Goal: Transaction & Acquisition: Purchase product/service

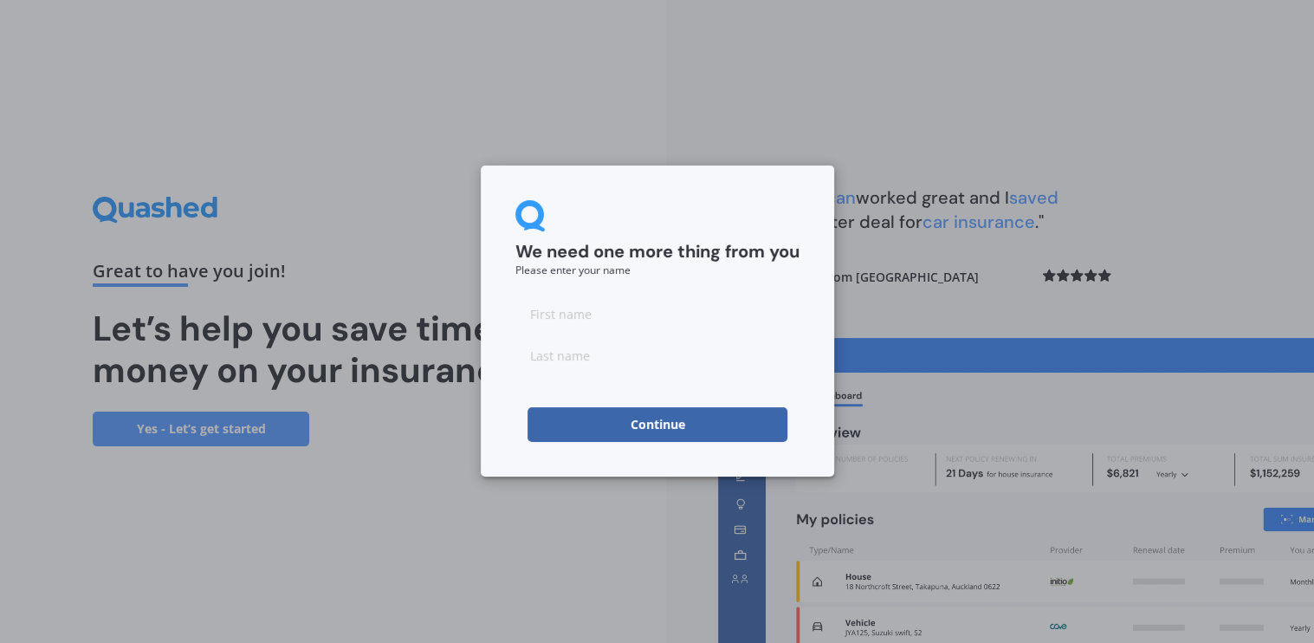
click at [601, 325] on input at bounding box center [657, 313] width 284 height 35
type input "[PERSON_NAME]"
click at [540, 415] on button "Continue" at bounding box center [657, 424] width 260 height 35
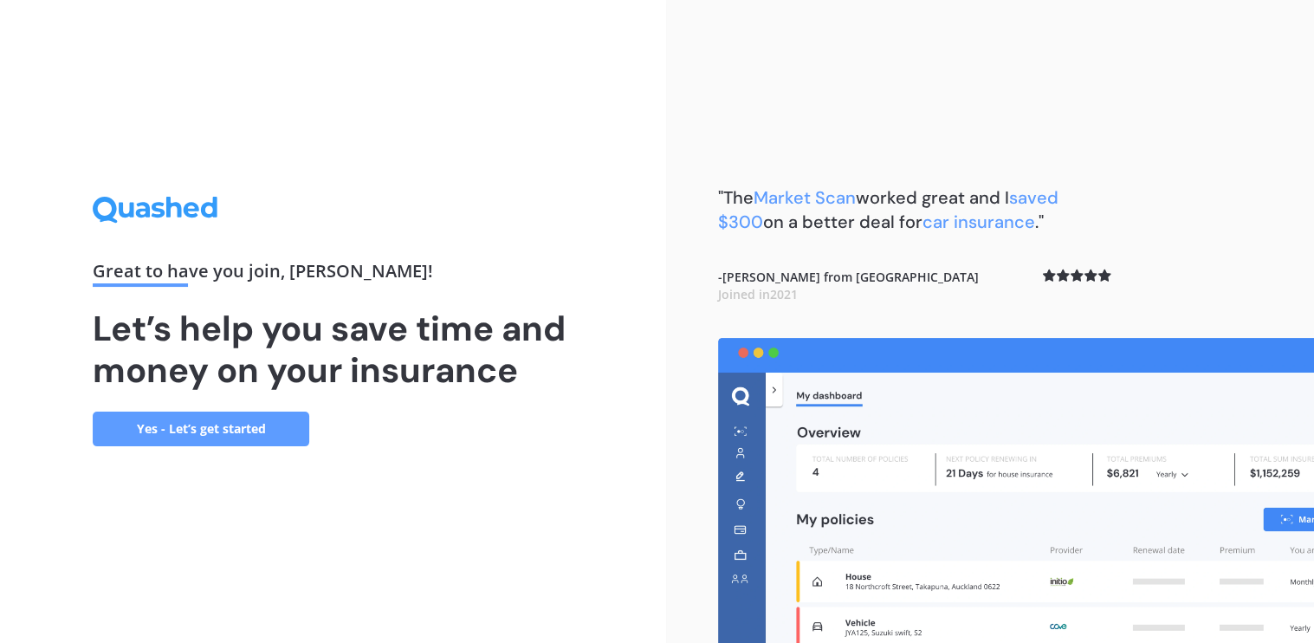
click at [263, 422] on link "Yes - Let’s get started" at bounding box center [201, 428] width 217 height 35
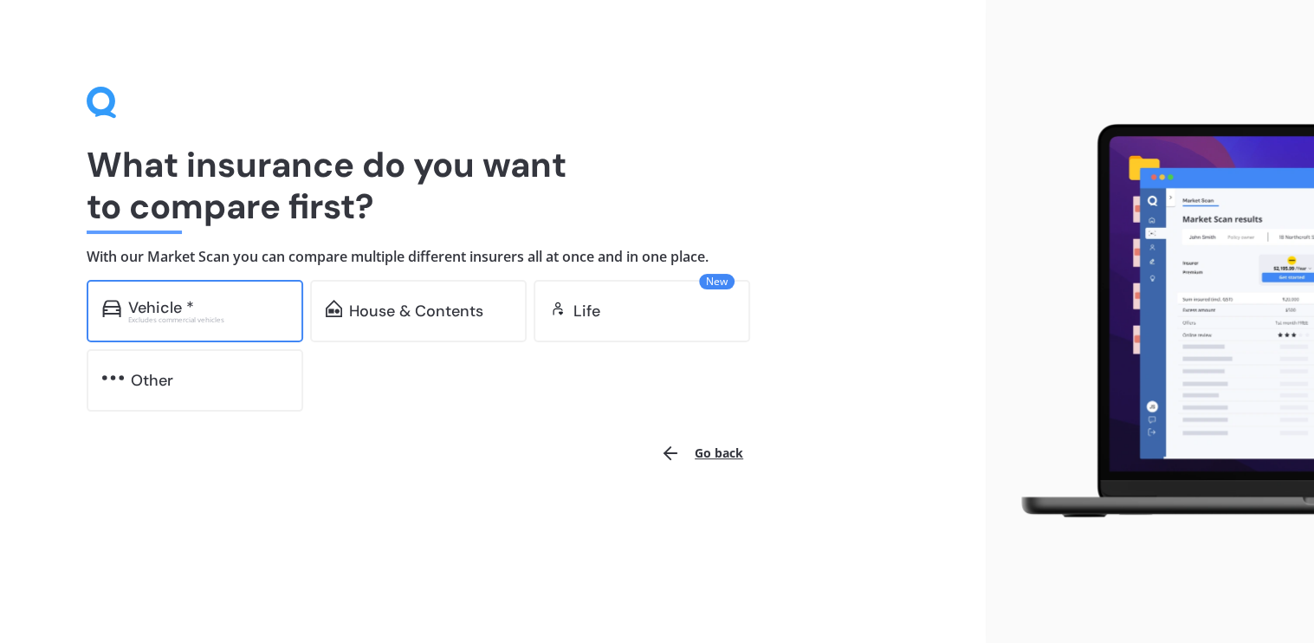
click at [171, 308] on div "Vehicle *" at bounding box center [161, 307] width 66 height 17
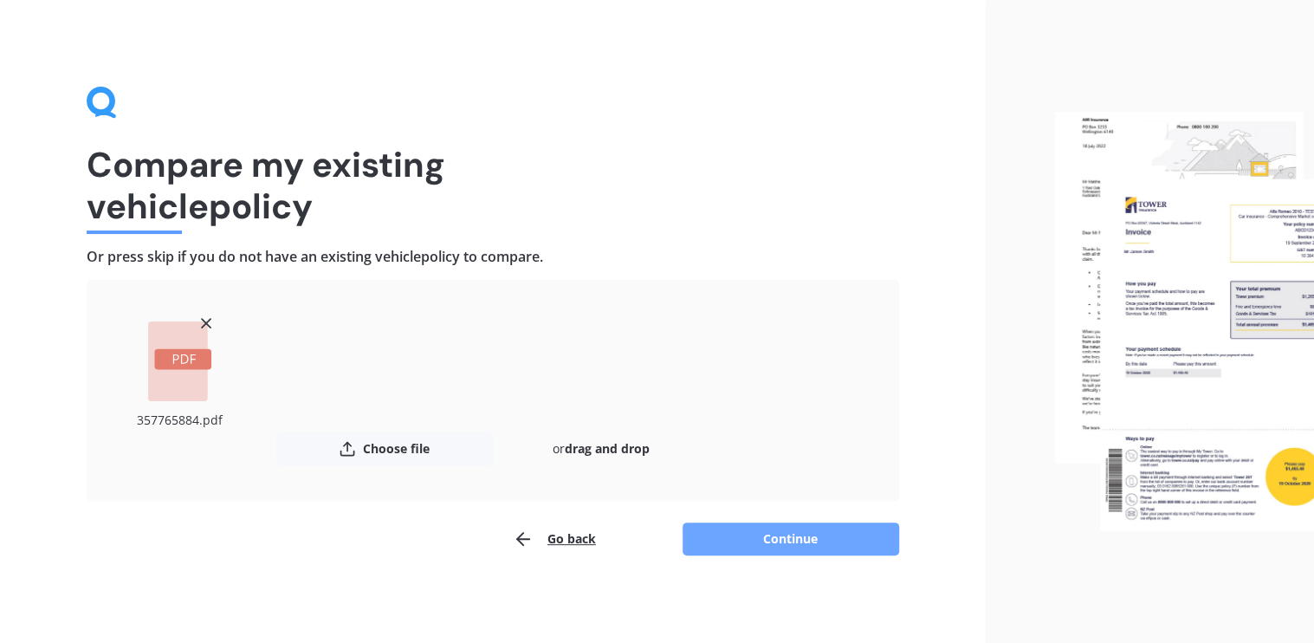
click at [752, 534] on button "Continue" at bounding box center [791, 538] width 217 height 33
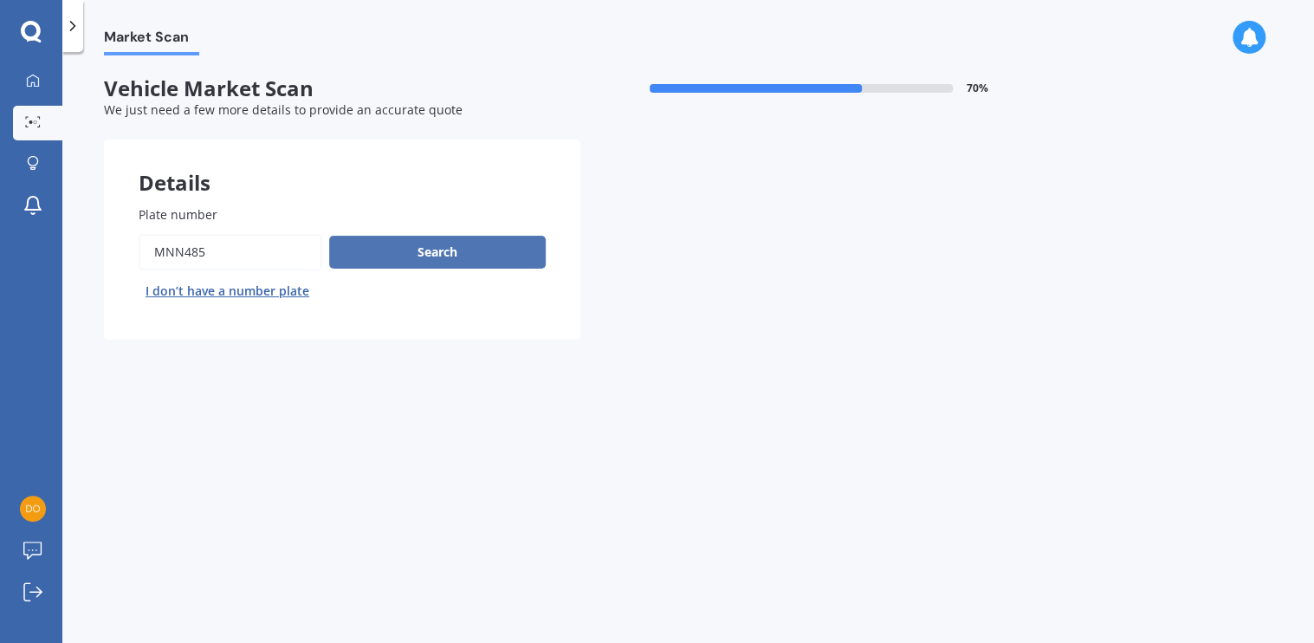
click at [401, 249] on button "Search" at bounding box center [437, 252] width 217 height 33
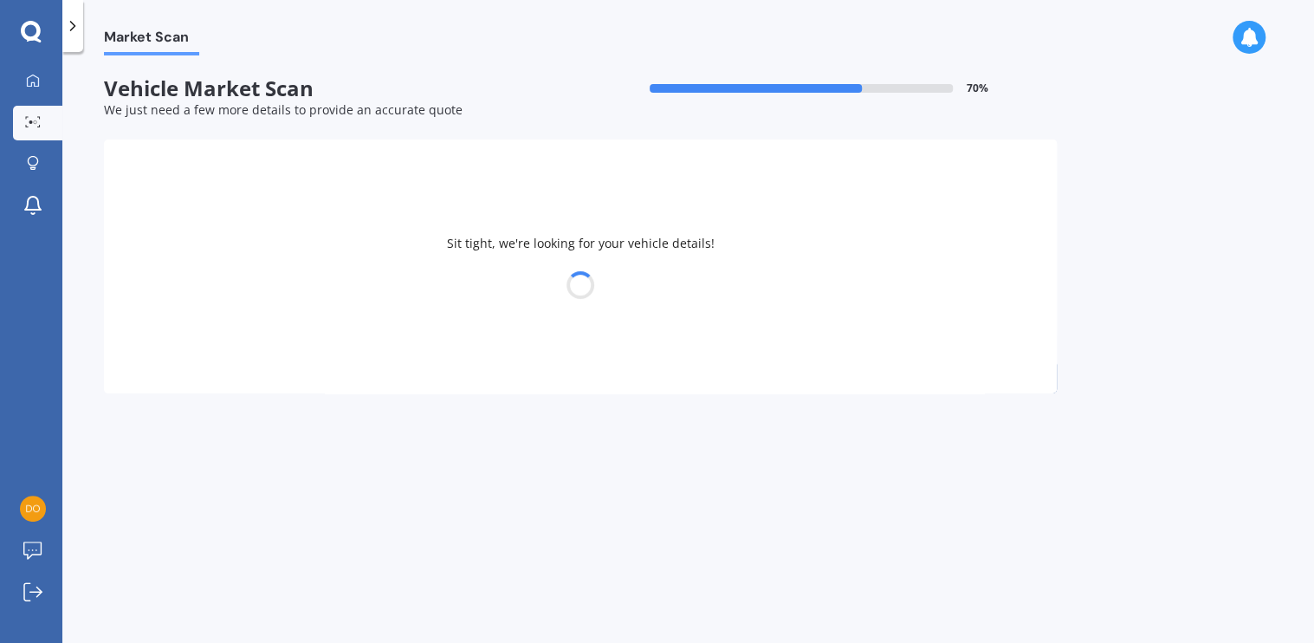
select select "KIA"
select select "SPORTAGE"
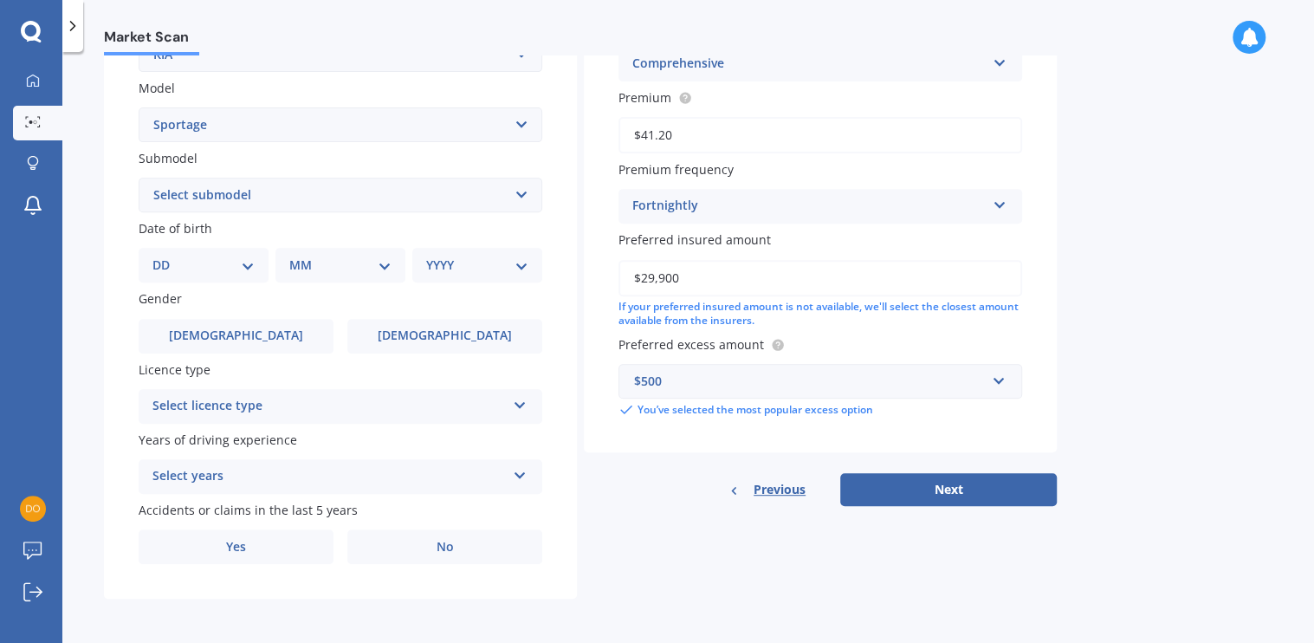
scroll to position [289, 0]
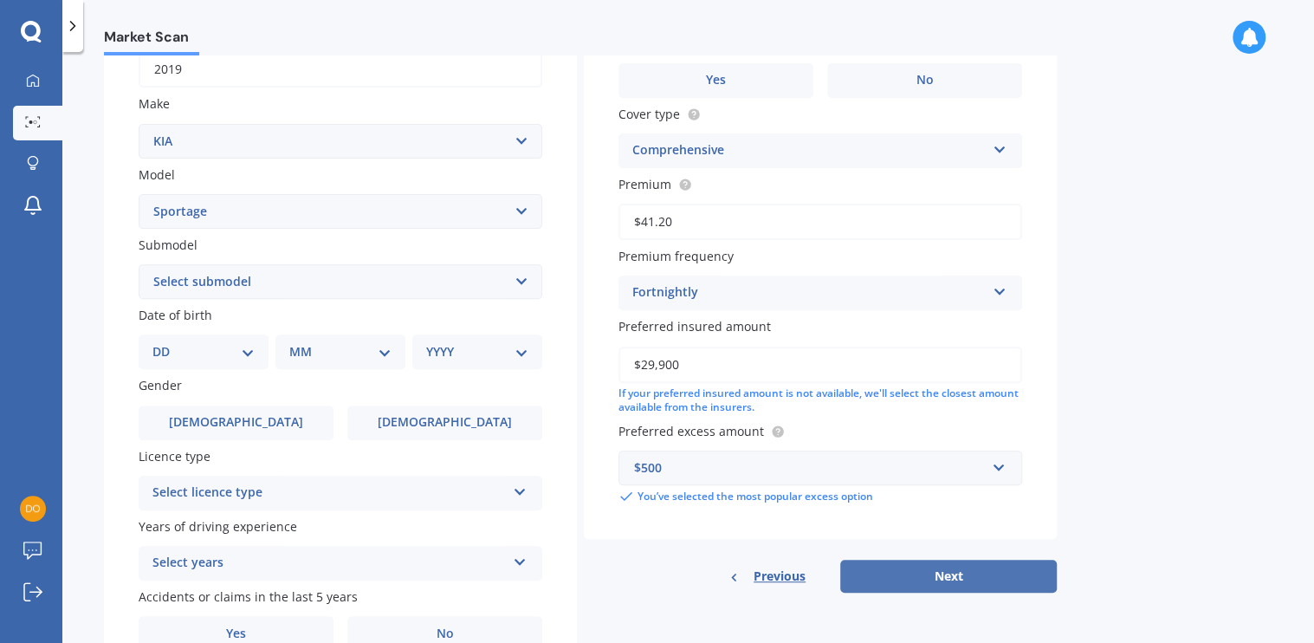
click at [903, 581] on button "Next" at bounding box center [948, 576] width 217 height 33
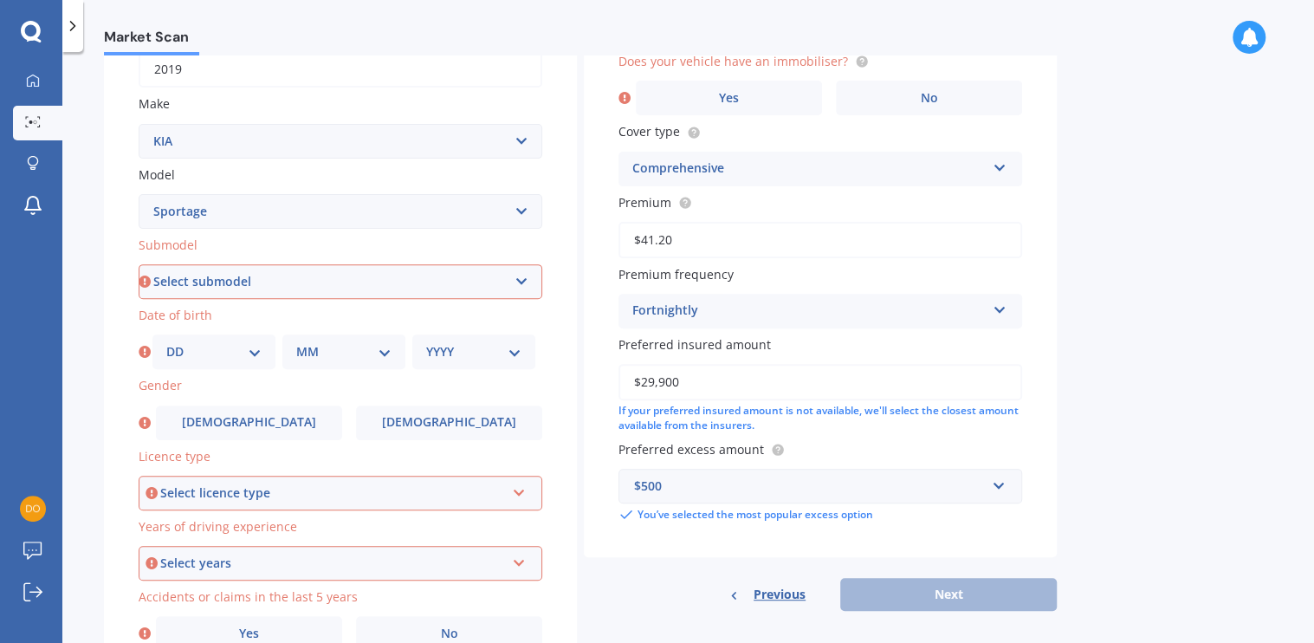
click at [522, 490] on icon at bounding box center [519, 489] width 15 height 12
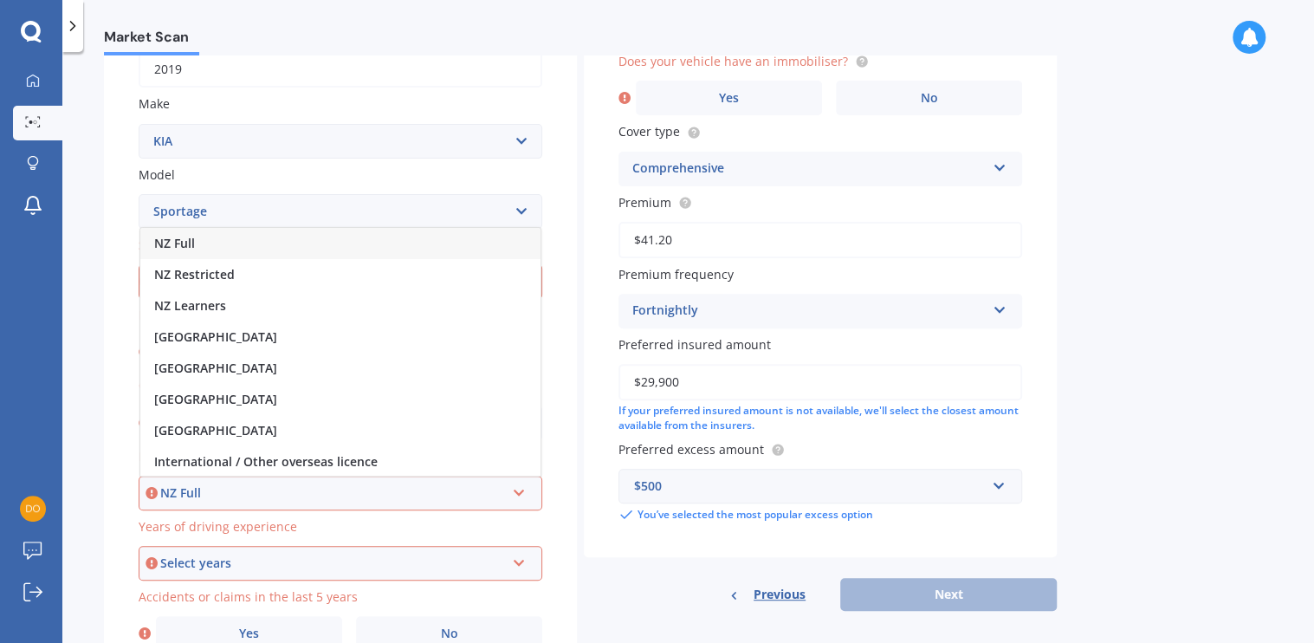
click at [229, 244] on div "NZ Full" at bounding box center [340, 243] width 400 height 31
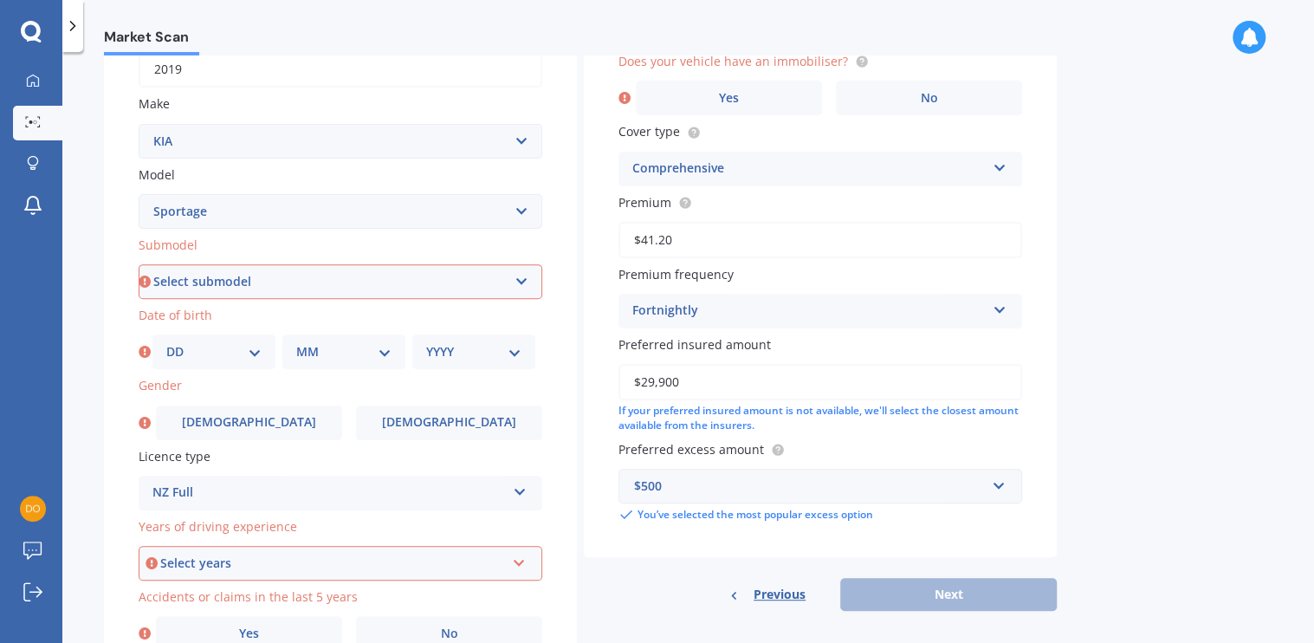
click at [526, 559] on div "Select years 5 or more years 4 years 3 years 2 years 1 year" at bounding box center [341, 563] width 404 height 35
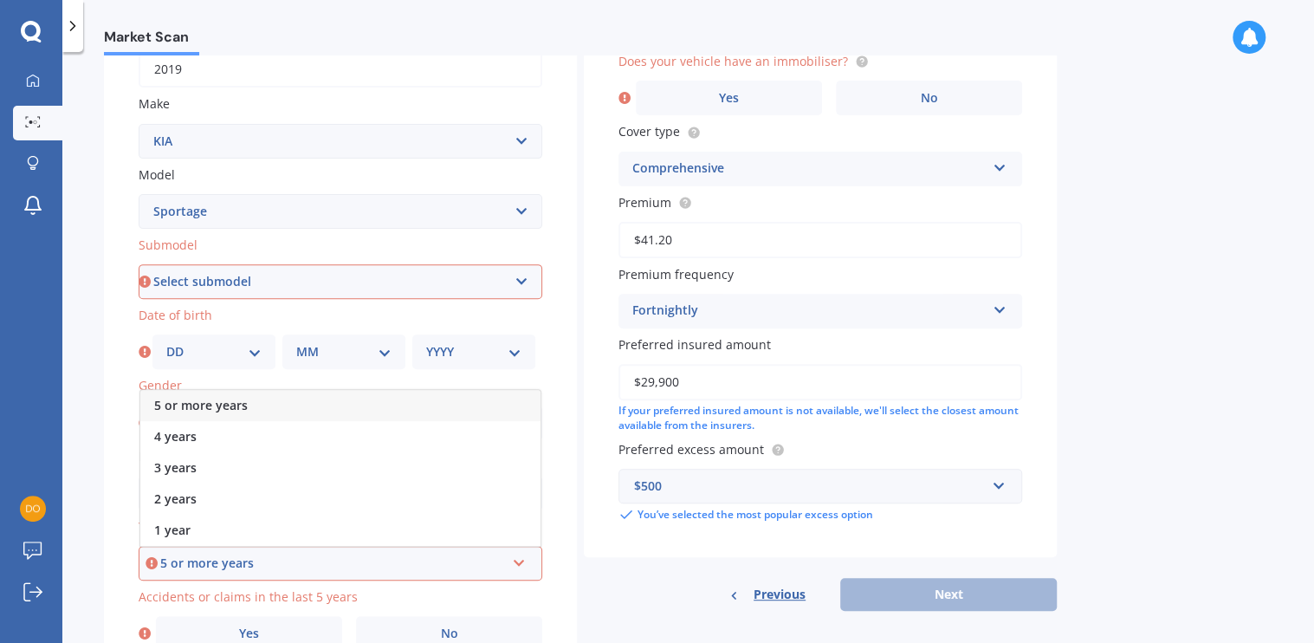
click at [329, 554] on div "5 or more years" at bounding box center [332, 562] width 345 height 19
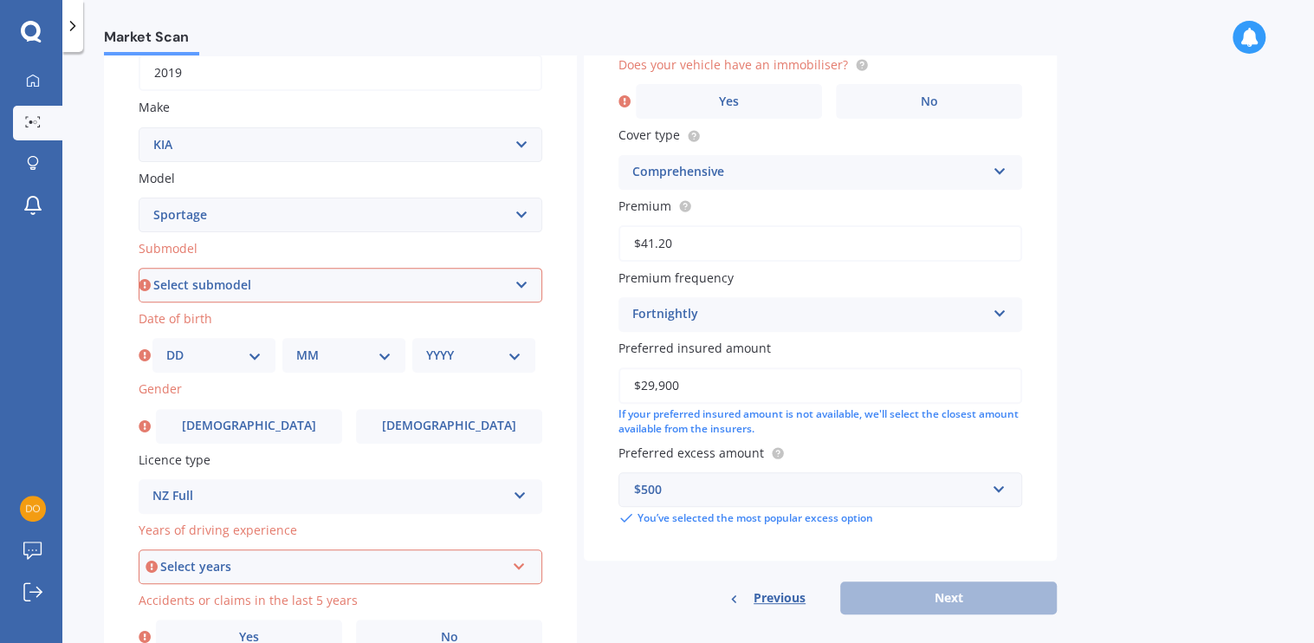
scroll to position [116, 0]
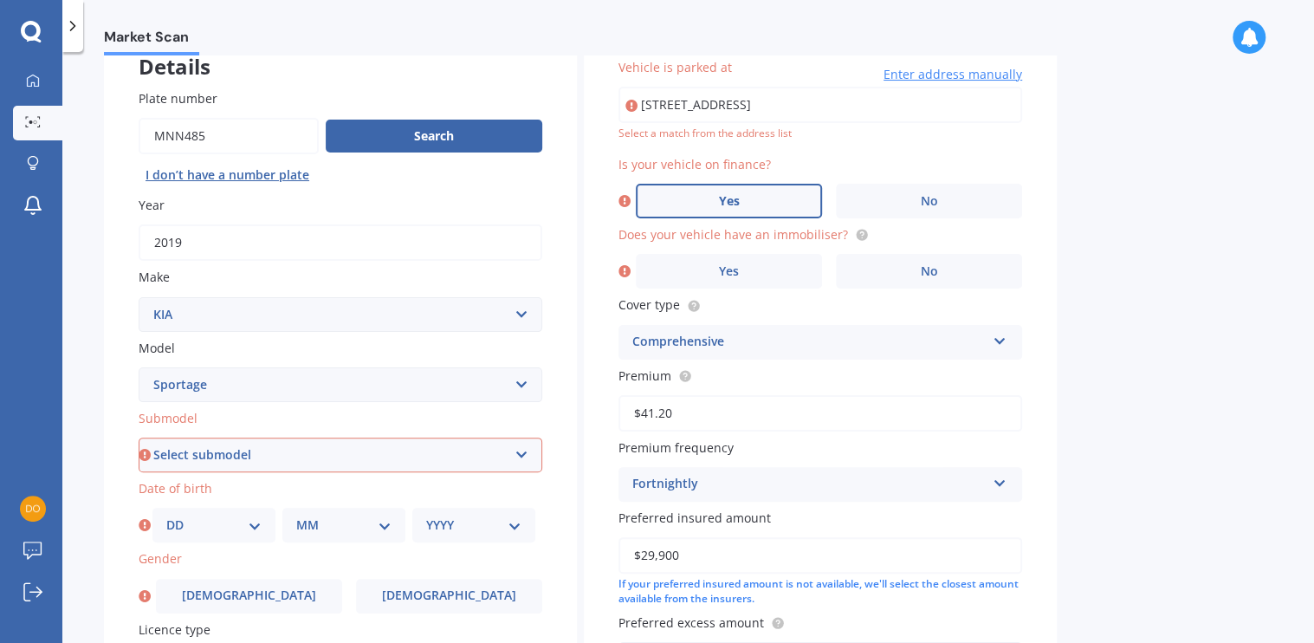
click at [780, 202] on label "Yes" at bounding box center [729, 201] width 186 height 35
click at [0, 0] on input "Yes" at bounding box center [0, 0] width 0 height 0
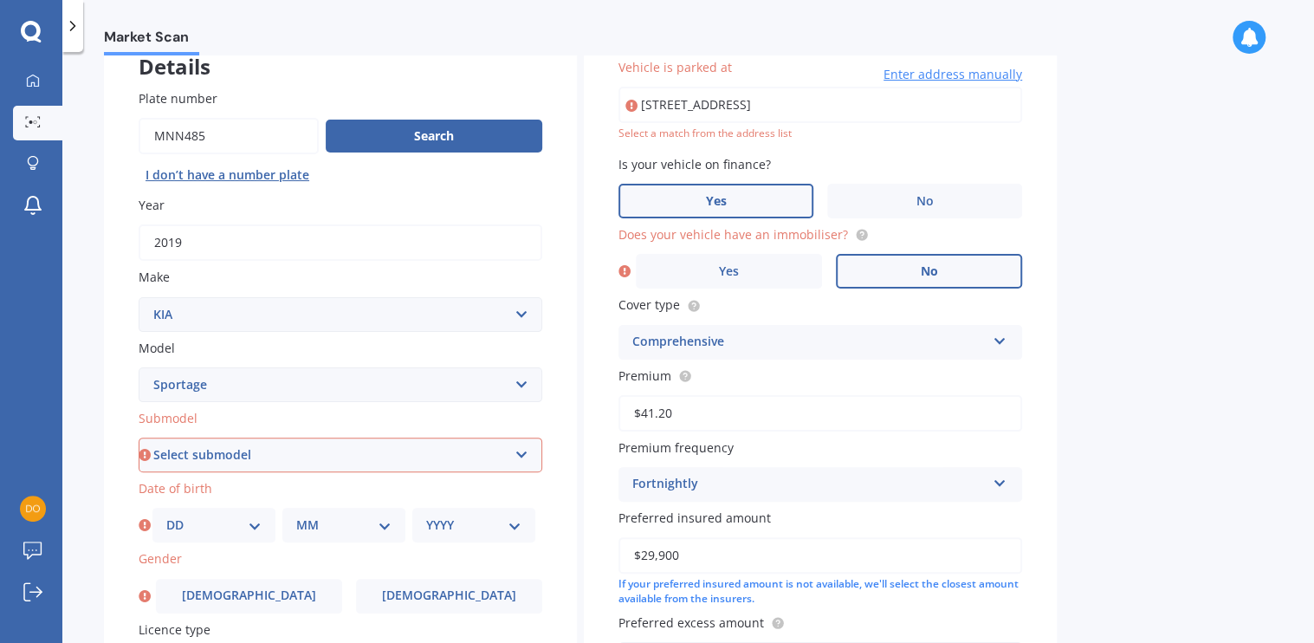
click at [962, 269] on label "No" at bounding box center [929, 271] width 186 height 35
click at [0, 0] on input "No" at bounding box center [0, 0] width 0 height 0
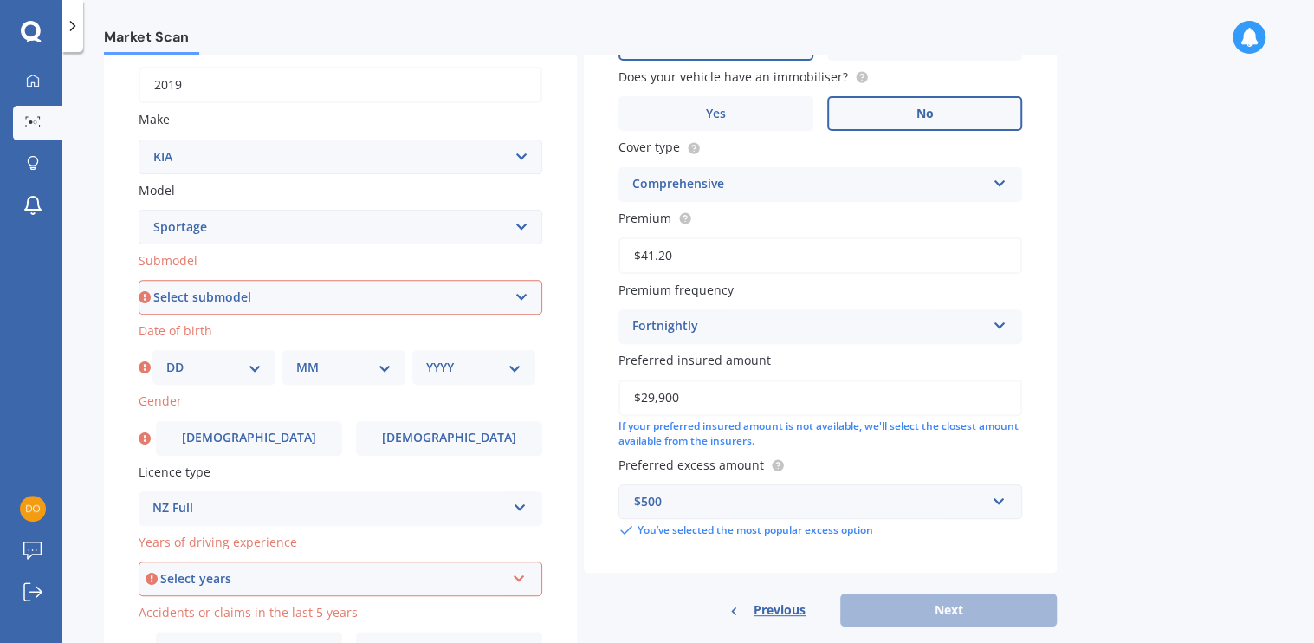
scroll to position [203, 0]
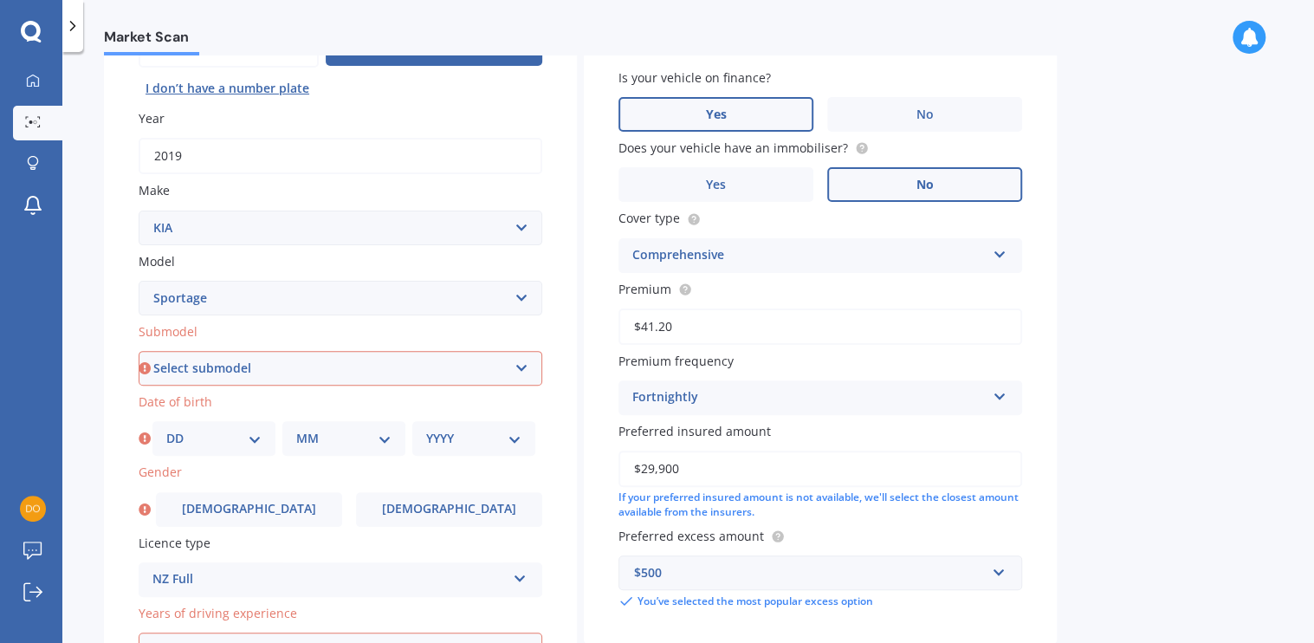
click at [521, 361] on select "Select submodel (All other) 2.0 4WD Petrol 2.0 EX Diesel 2.0 LX Diesel 2.4 EX A…" at bounding box center [341, 368] width 404 height 35
drag, startPoint x: 522, startPoint y: 364, endPoint x: 487, endPoint y: 364, distance: 35.5
click at [522, 364] on select "Select submodel (All other) 2.0 4WD Petrol 2.0 EX Diesel 2.0 LX Diesel 2.4 EX A…" at bounding box center [341, 368] width 404 height 35
click at [531, 369] on select "Select submodel (All other) 2.0 4WD Petrol 2.0 EX Diesel 2.0 LX Diesel 2.4 EX A…" at bounding box center [341, 368] width 404 height 35
select select "GT LINE AWD"
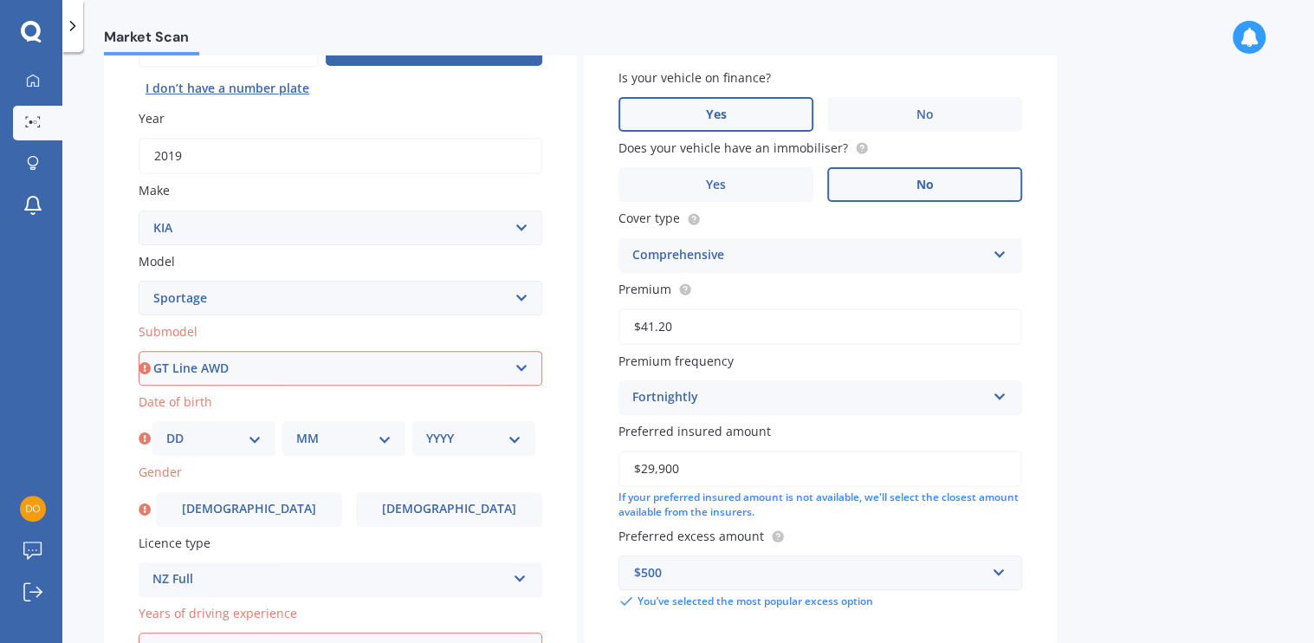
click at [139, 351] on select "Select submodel (All other) 2.0 4WD Petrol 2.0 EX Diesel 2.0 LX Diesel 2.4 EX A…" at bounding box center [341, 368] width 404 height 35
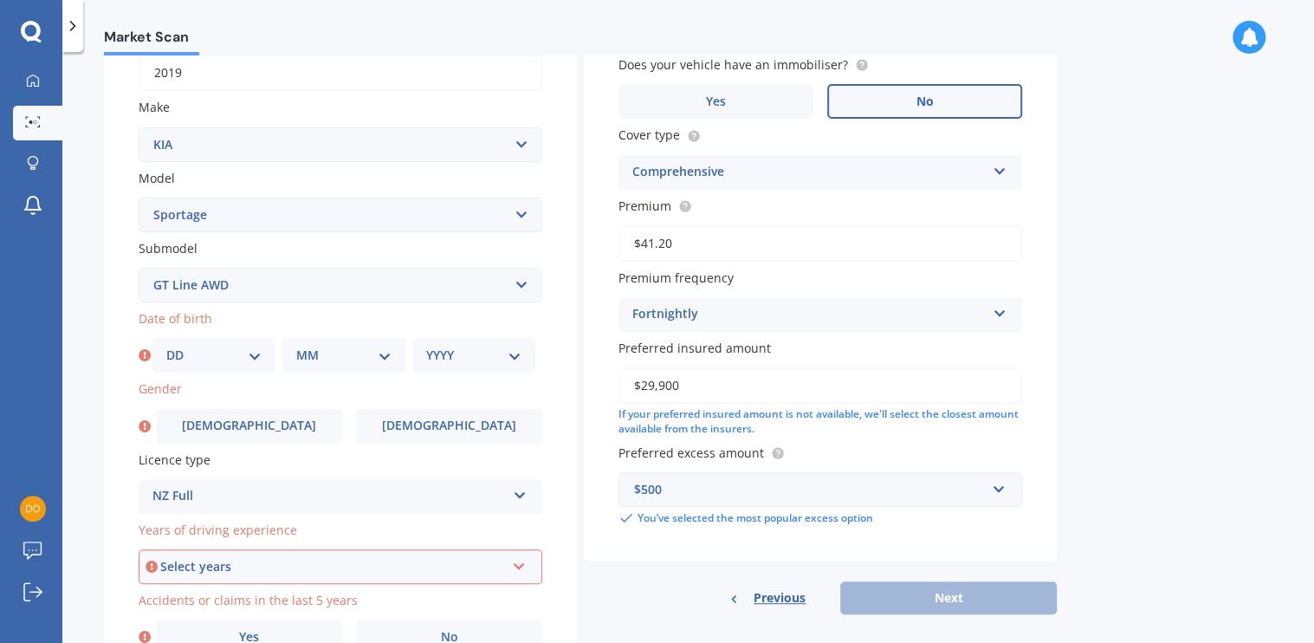
scroll to position [376, 0]
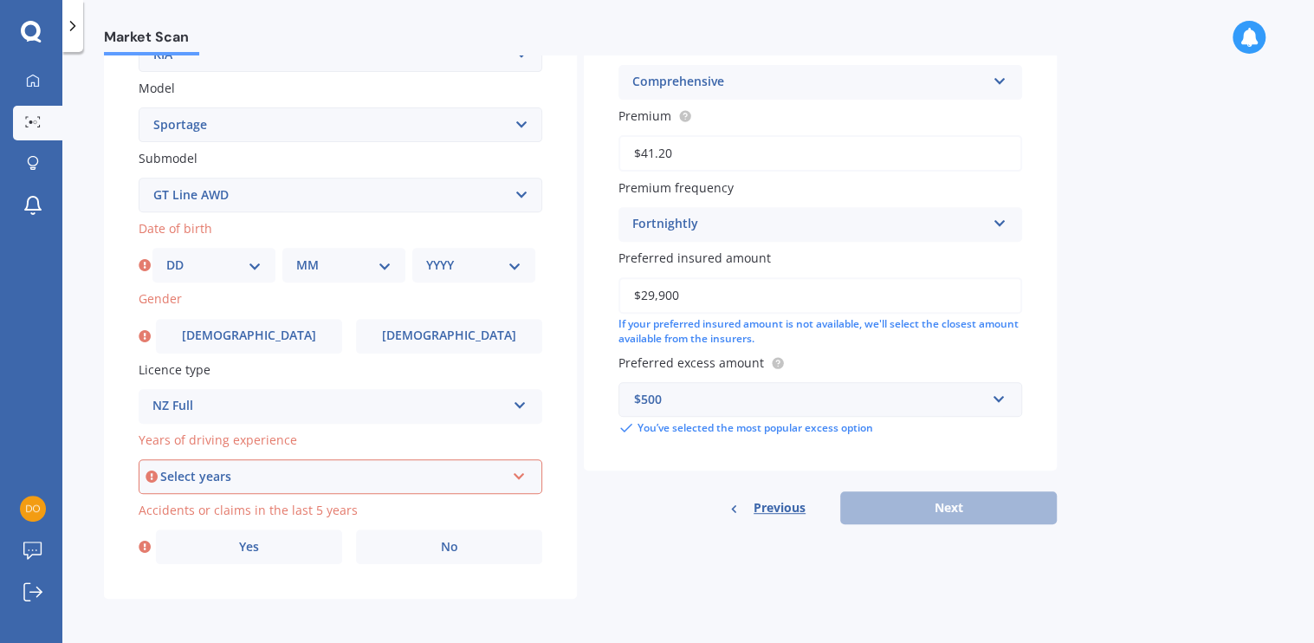
click at [518, 476] on icon at bounding box center [519, 473] width 15 height 12
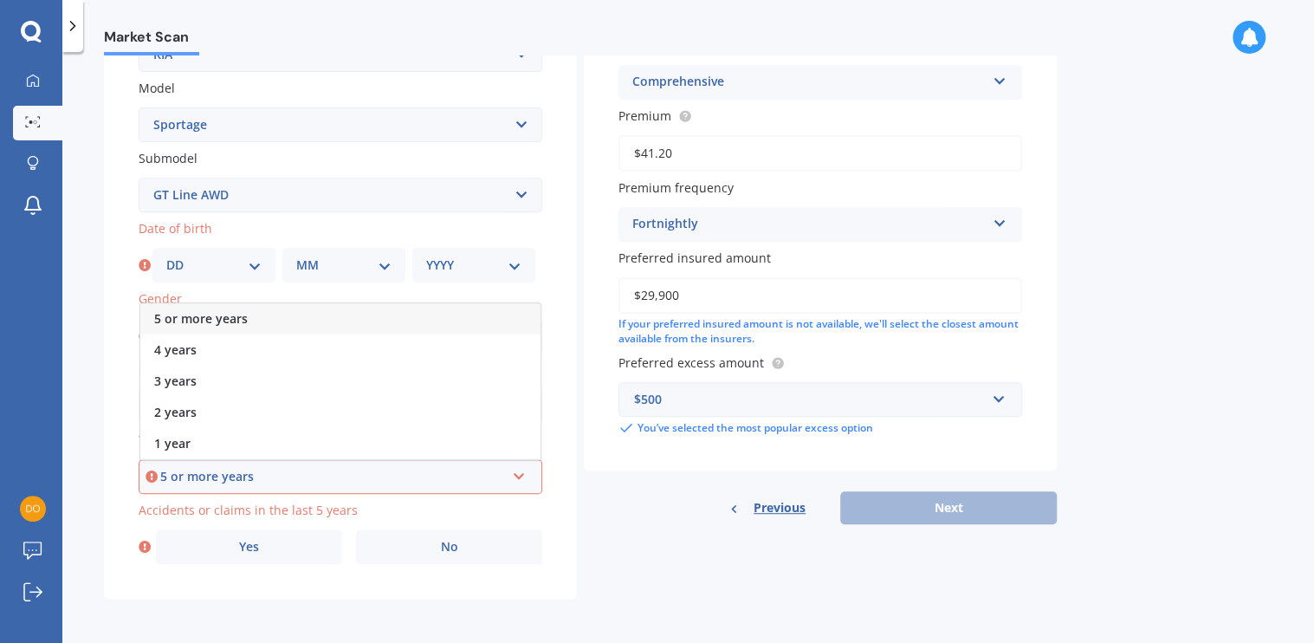
click at [225, 470] on div "5 or more years" at bounding box center [332, 476] width 345 height 19
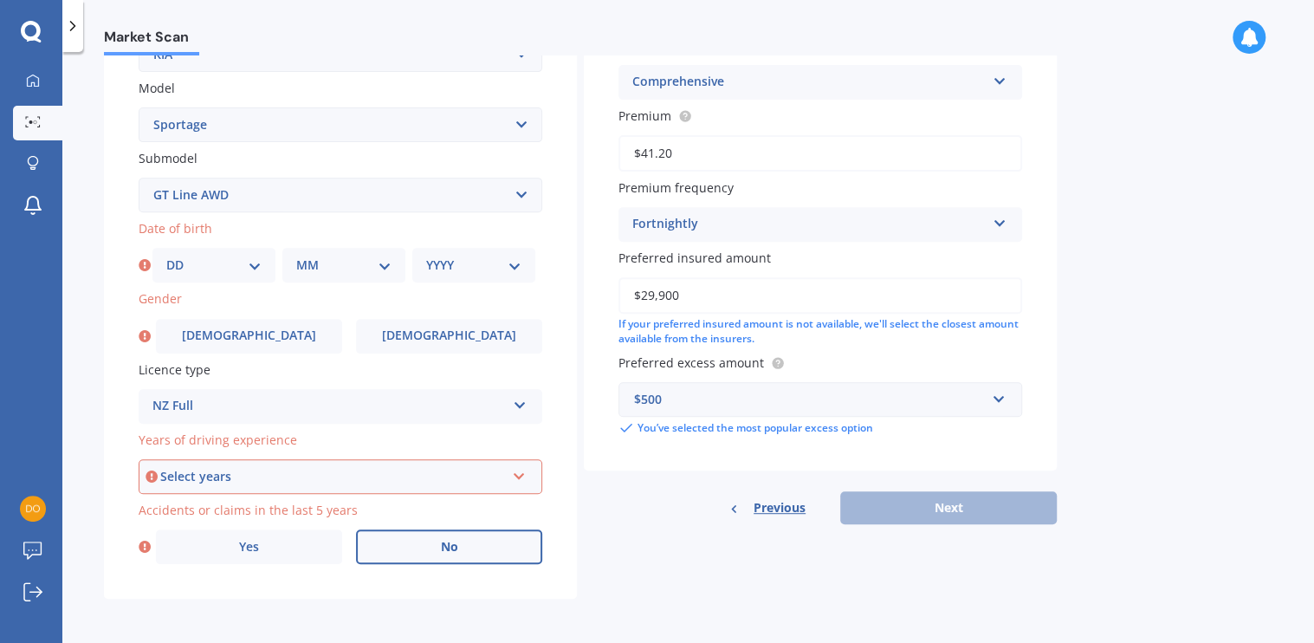
click at [468, 542] on label "No" at bounding box center [449, 546] width 186 height 35
click at [0, 0] on input "No" at bounding box center [0, 0] width 0 height 0
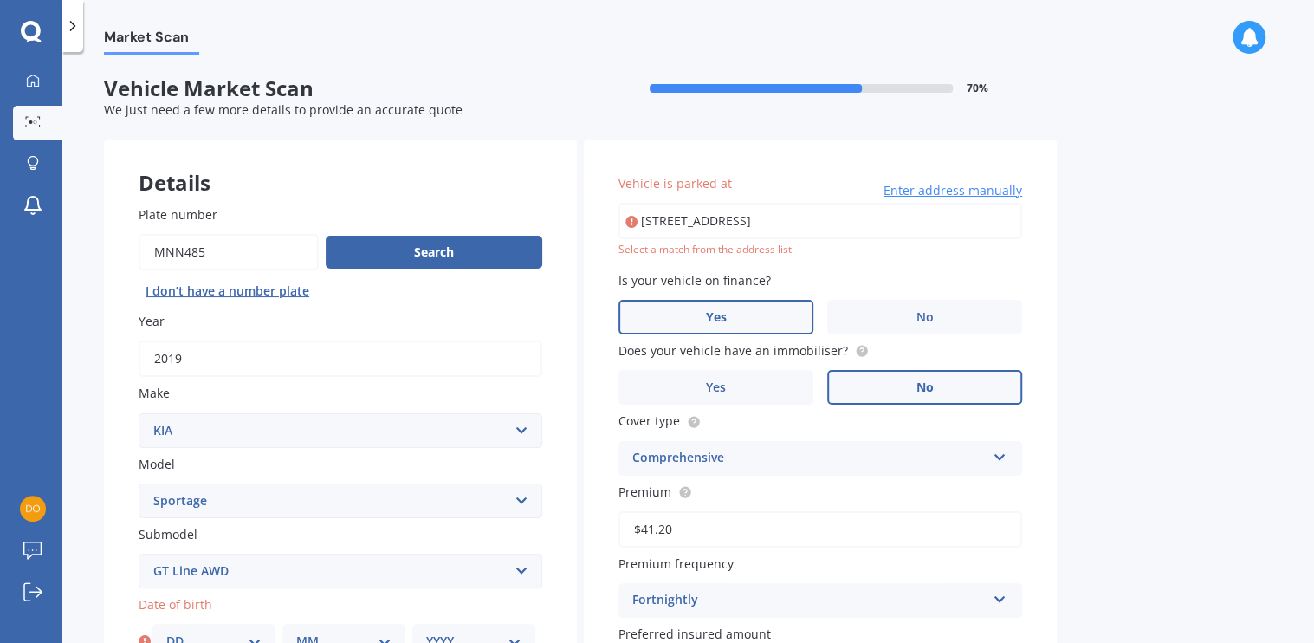
click at [699, 240] on div "[STREET_ADDRESS] Enter address manually Select a match from the address list" at bounding box center [820, 230] width 404 height 55
click at [691, 219] on input "[STREET_ADDRESS]" at bounding box center [820, 221] width 404 height 36
click at [960, 221] on input "[STREET_ADDRESS]" at bounding box center [820, 221] width 404 height 36
type input "[STREET_ADDRESS]"
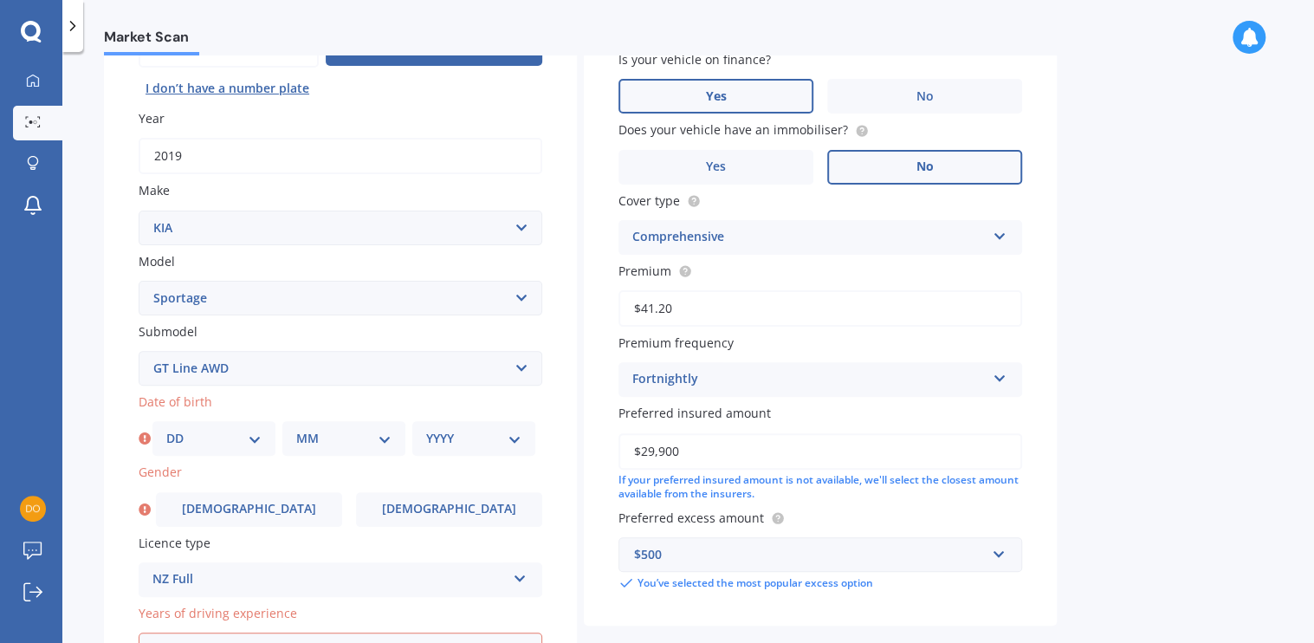
scroll to position [376, 0]
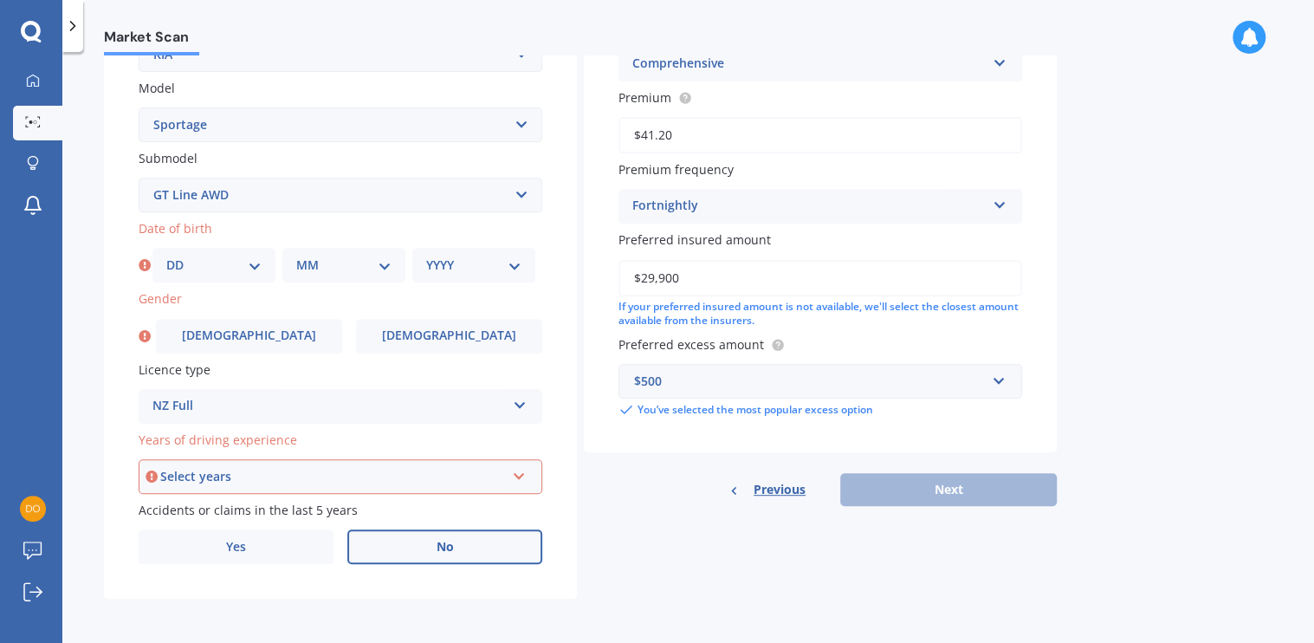
click at [526, 480] on div "Select years 5 or more years 4 years 3 years 2 years 1 year" at bounding box center [341, 476] width 404 height 35
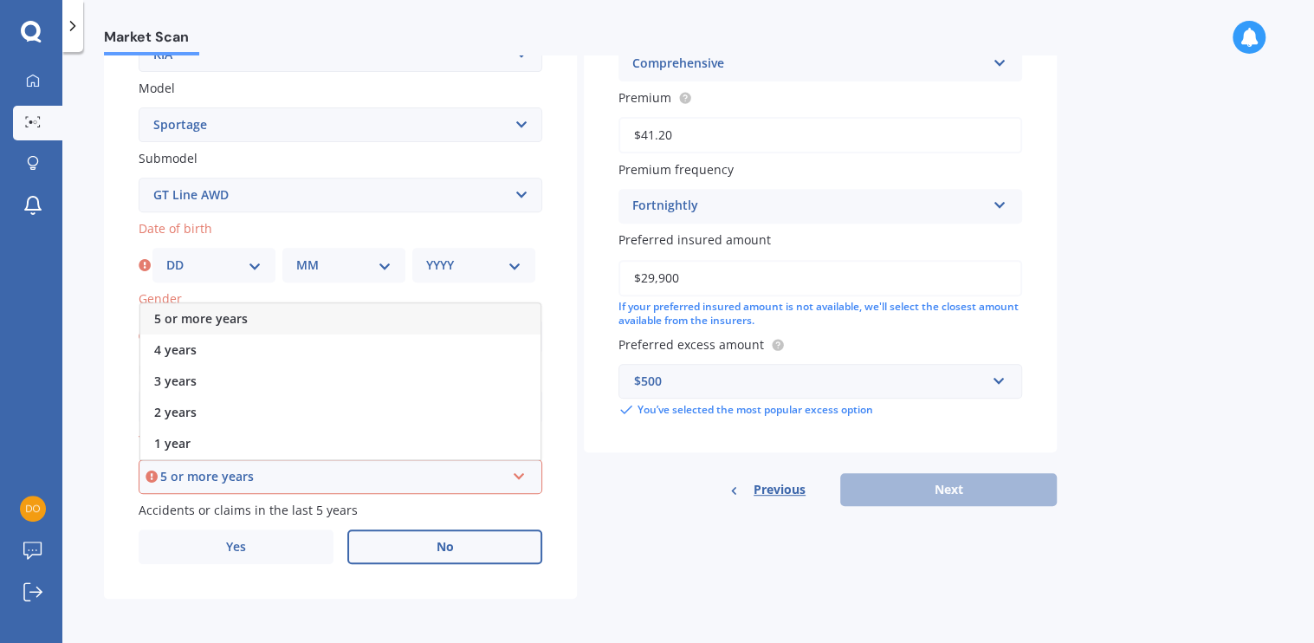
click at [173, 468] on div "5 or more years" at bounding box center [332, 476] width 345 height 19
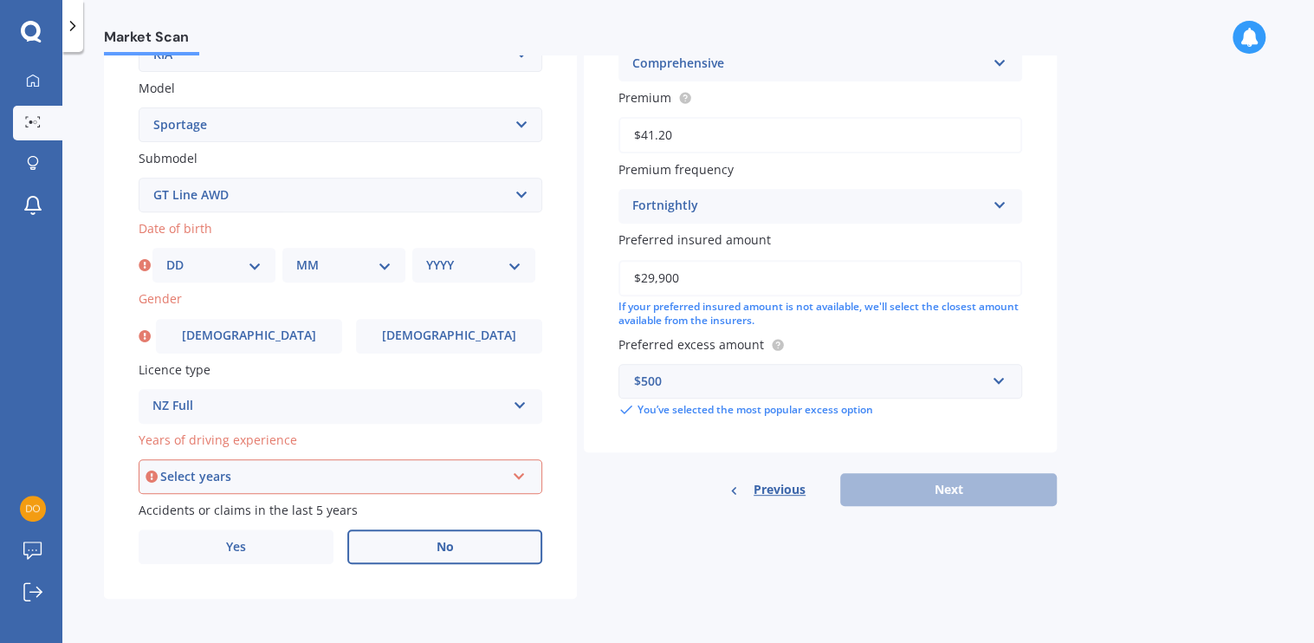
click at [646, 533] on div "Details Plate number Search I don’t have a number plate Year [DATE] Make Select…" at bounding box center [580, 182] width 953 height 836
click at [252, 265] on select "DD 01 02 03 04 05 06 07 08 09 10 11 12 13 14 15 16 17 18 19 20 21 22 23 24 25 2…" at bounding box center [213, 265] width 95 height 19
select select "02"
click at [166, 256] on select "DD 01 02 03 04 05 06 07 08 09 10 11 12 13 14 15 16 17 18 19 20 21 22 23 24 25 2…" at bounding box center [213, 265] width 95 height 19
click at [383, 266] on select "MM 01 02 03 04 05 06 07 08 09 10 11 12" at bounding box center [343, 265] width 95 height 19
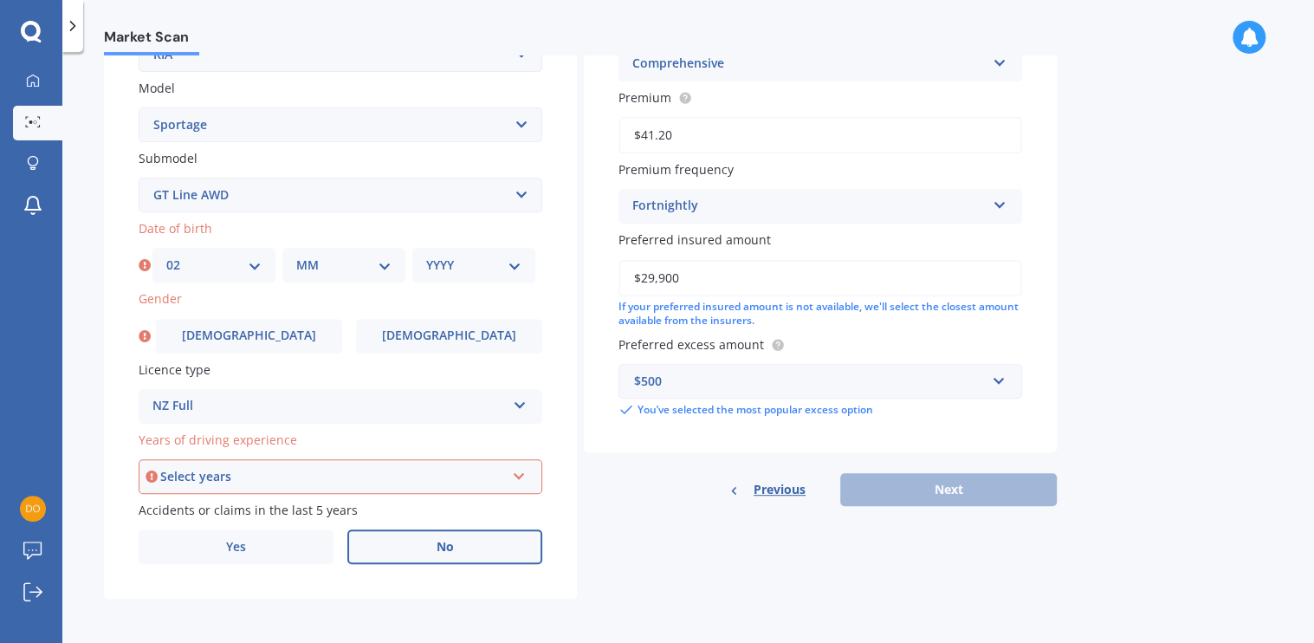
select select "04"
click at [296, 256] on select "MM 01 02 03 04 05 06 07 08 09 10 11 12" at bounding box center [343, 265] width 95 height 19
click at [525, 267] on div "YYYY 2025 2024 2023 2022 2021 2020 2019 2018 2017 2016 2015 2014 2013 2012 2011…" at bounding box center [473, 265] width 123 height 35
click at [520, 267] on select "YYYY 2025 2024 2023 2022 2021 2020 2019 2018 2017 2016 2015 2014 2013 2012 2011…" at bounding box center [473, 265] width 95 height 19
select select "1976"
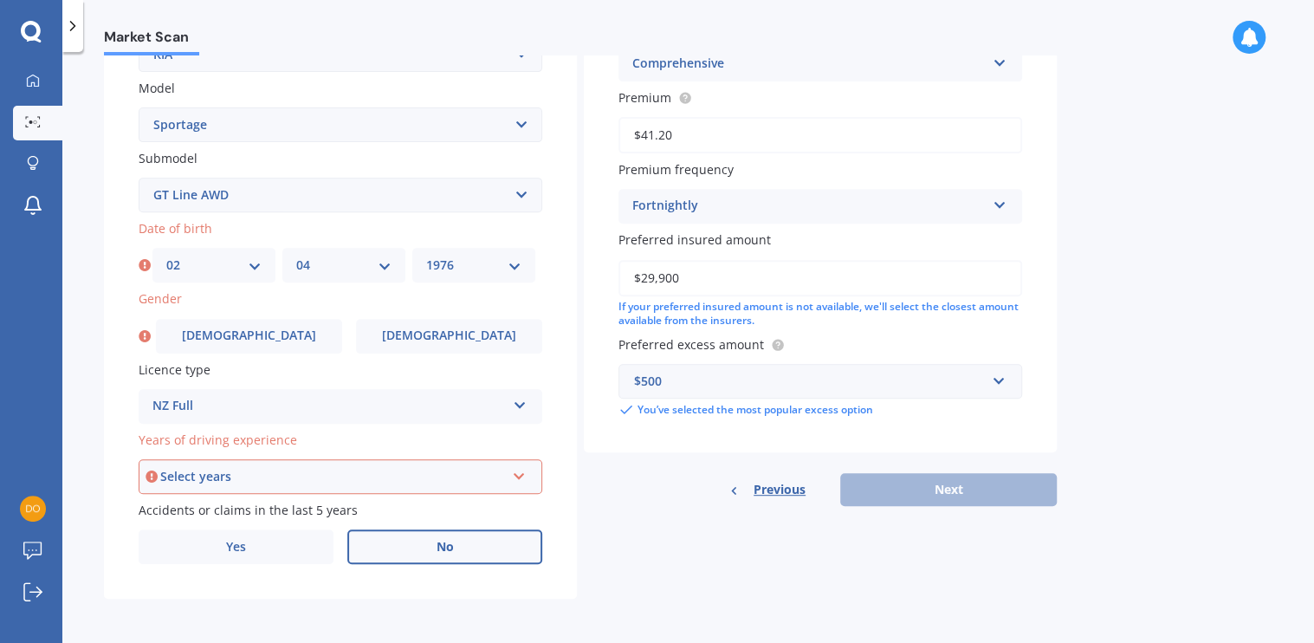
click at [426, 256] on select "YYYY 2025 2024 2023 2022 2021 2020 2019 2018 2017 2016 2015 2014 2013 2012 2011…" at bounding box center [473, 265] width 95 height 19
click at [695, 580] on div "Details Plate number Search I don’t have a number plate Year [DATE] Make Select…" at bounding box center [580, 182] width 953 height 836
click at [519, 482] on div "Select years 5 or more years 4 years 3 years 2 years 1 year" at bounding box center [341, 476] width 404 height 35
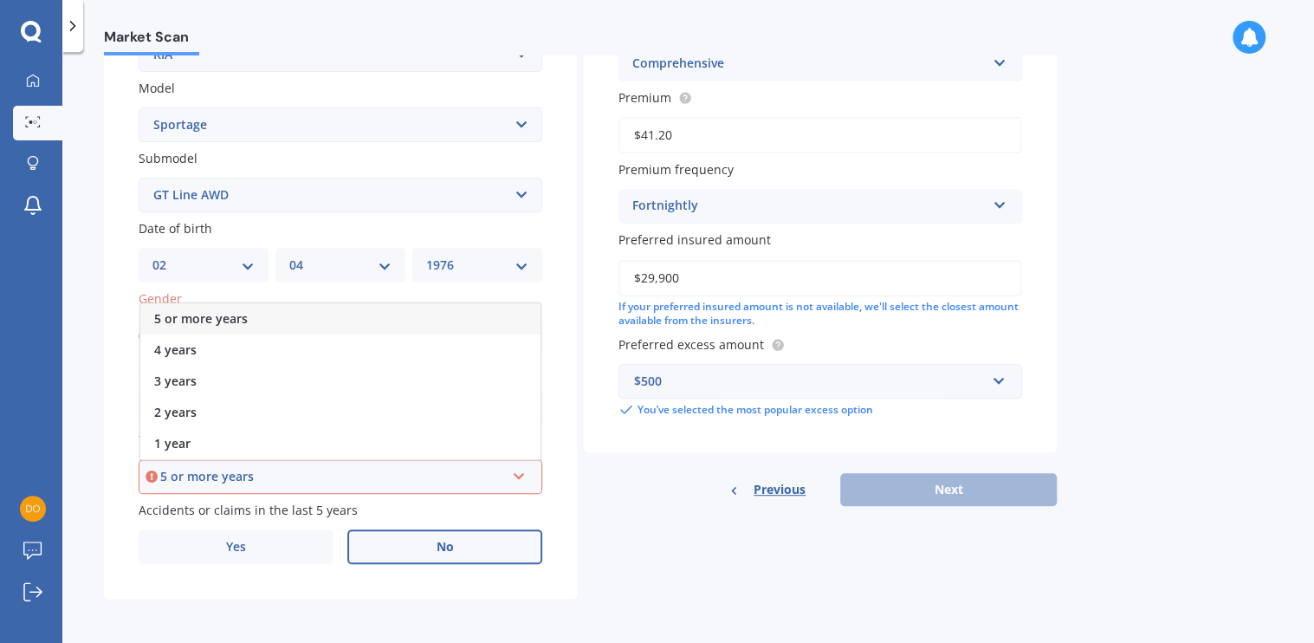
click at [207, 470] on div "5 or more years" at bounding box center [332, 476] width 345 height 19
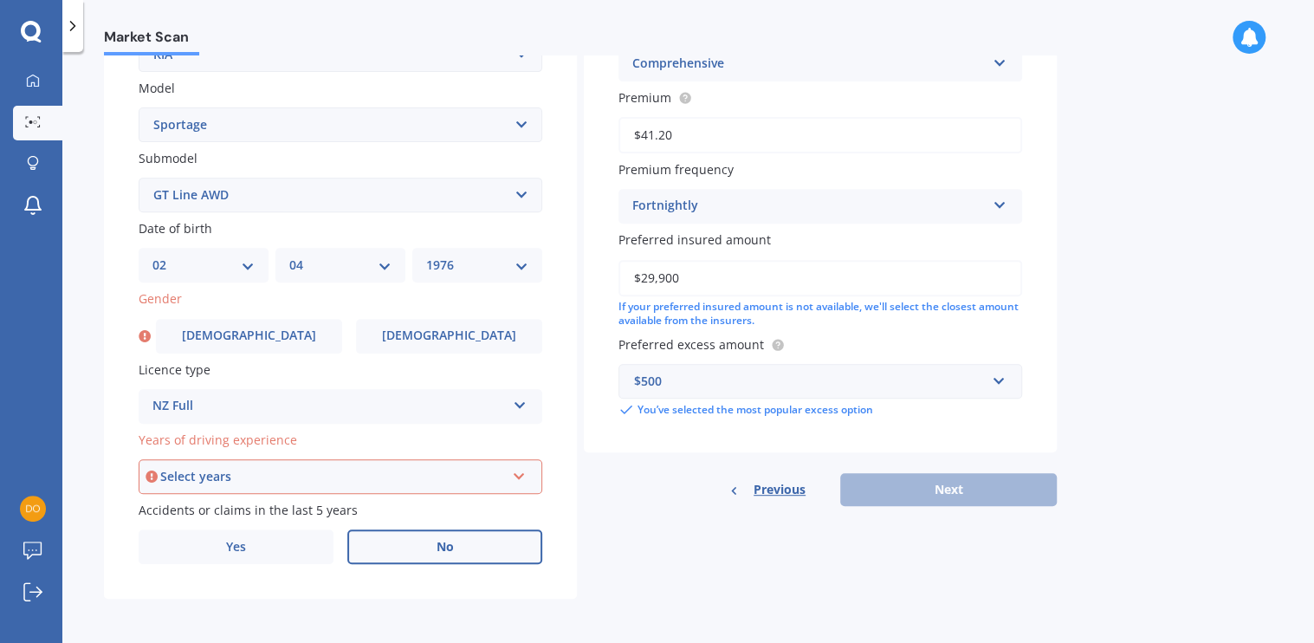
click at [512, 478] on div "Select years 5 or more years 4 years 3 years 2 years 1 year" at bounding box center [341, 476] width 404 height 35
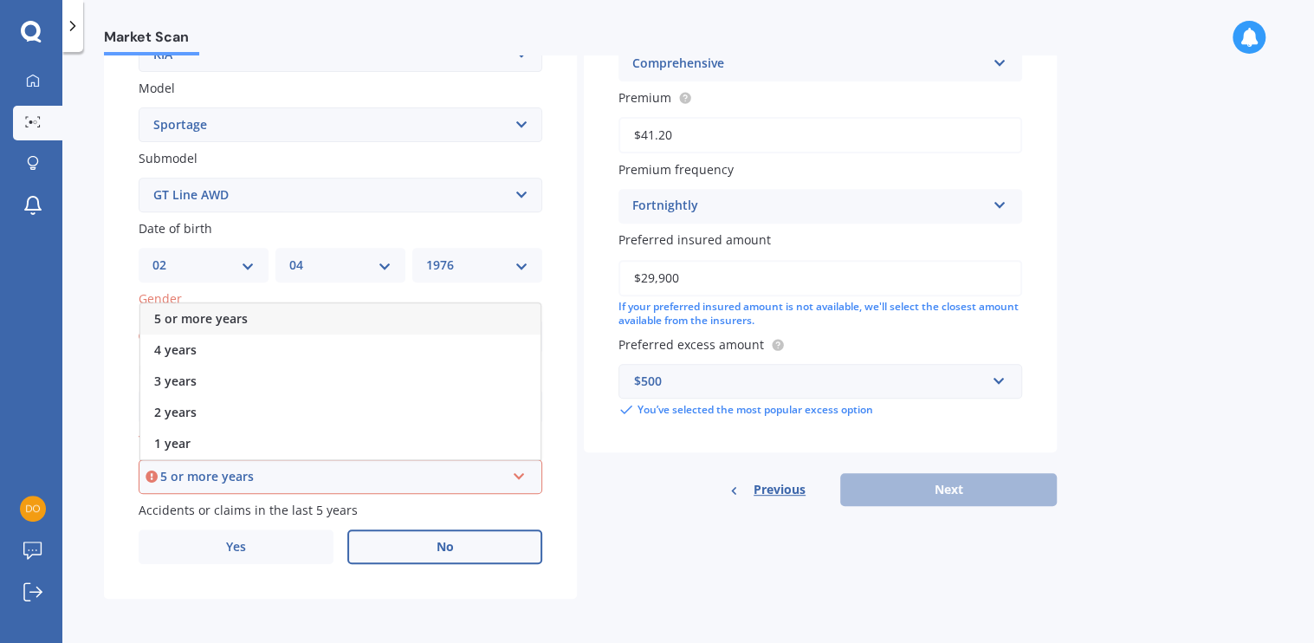
click at [193, 477] on div "5 or more years" at bounding box center [332, 476] width 345 height 19
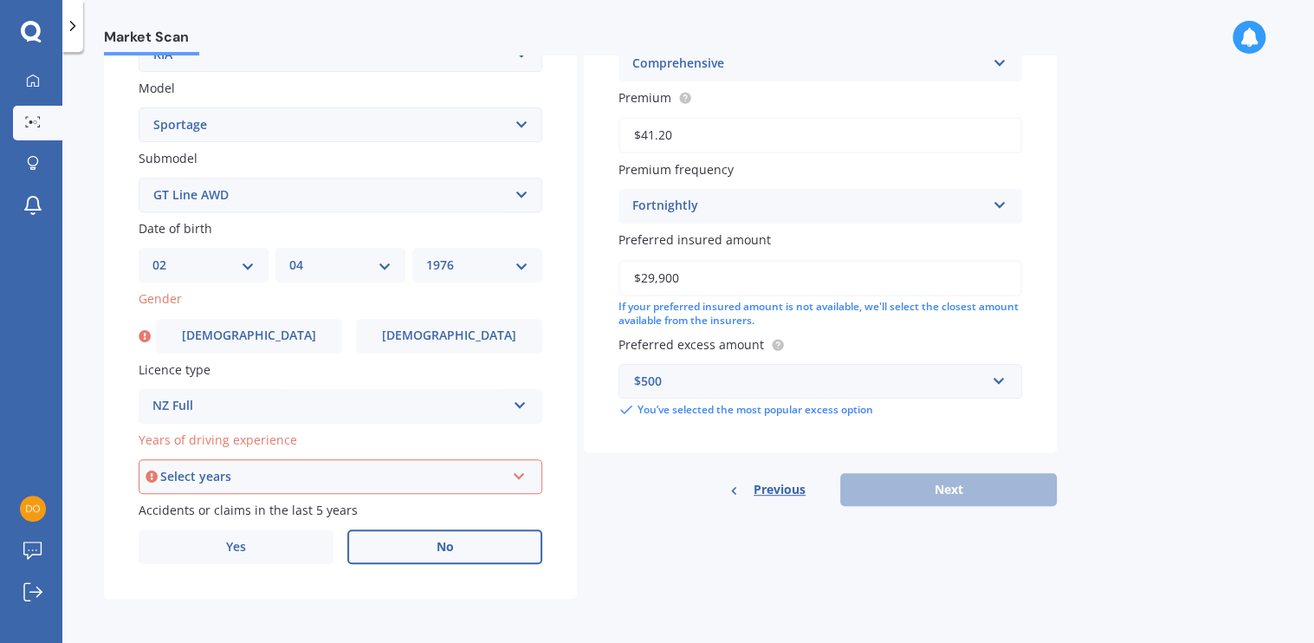
click at [514, 477] on icon at bounding box center [519, 473] width 15 height 12
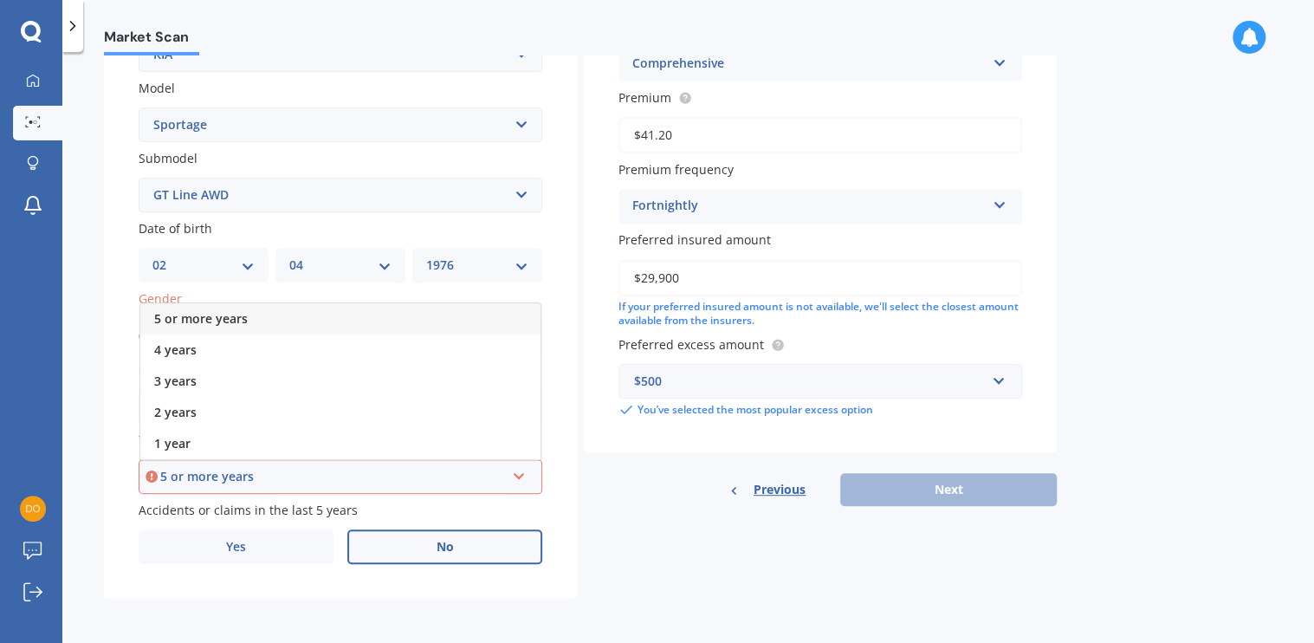
click at [243, 317] on span "5 or more years" at bounding box center [201, 318] width 94 height 16
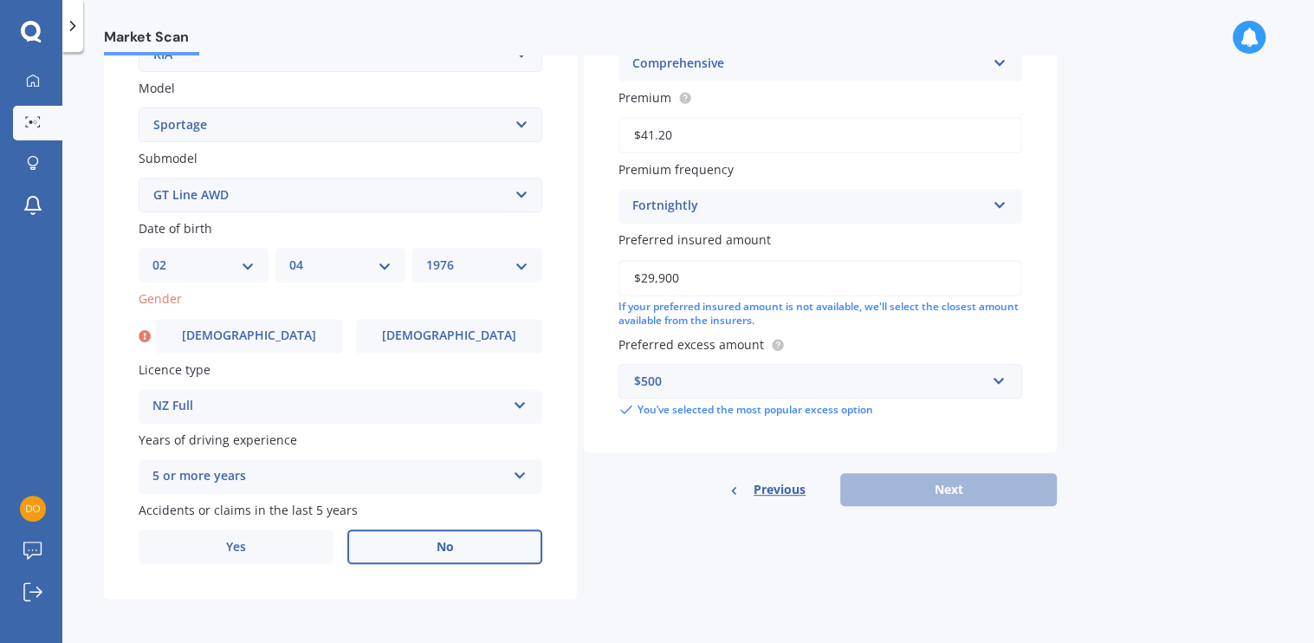
click at [709, 579] on div "Details Plate number Search I don’t have a number plate Year [DATE] Make Select…" at bounding box center [580, 182] width 953 height 836
click at [423, 335] on label "[DEMOGRAPHIC_DATA]" at bounding box center [449, 336] width 186 height 35
click at [0, 0] on input "[DEMOGRAPHIC_DATA]" at bounding box center [0, 0] width 0 height 0
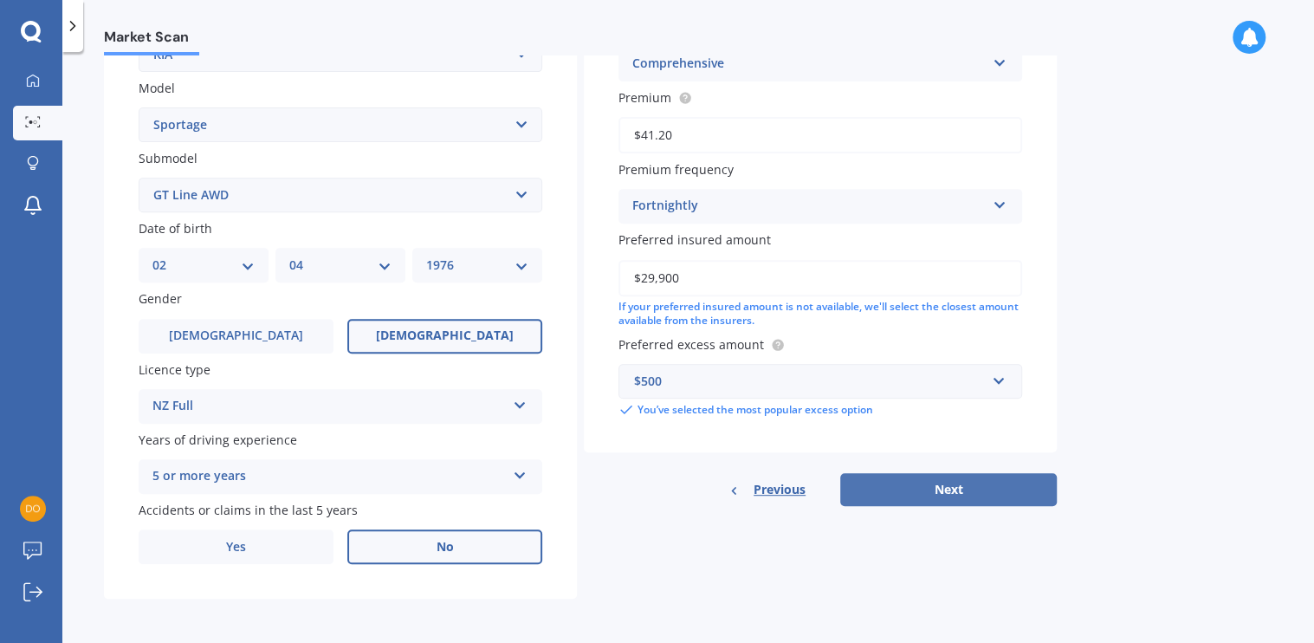
click at [941, 485] on button "Next" at bounding box center [948, 489] width 217 height 33
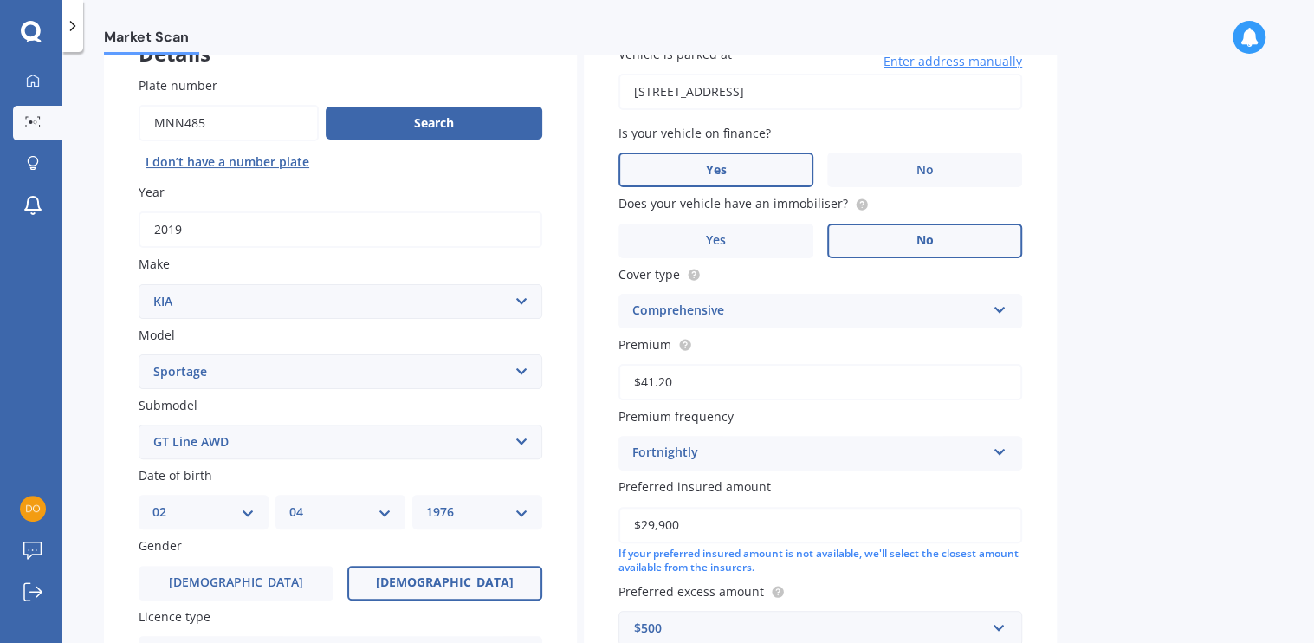
select select "02"
select select "04"
select select "1976"
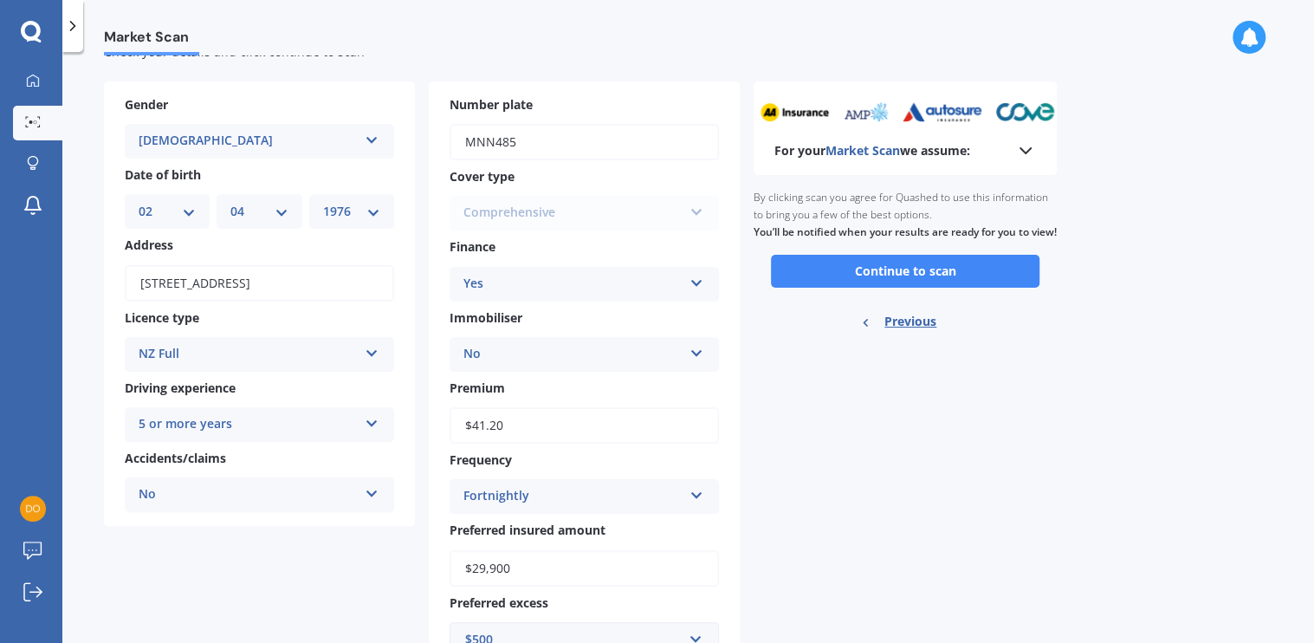
scroll to position [0, 0]
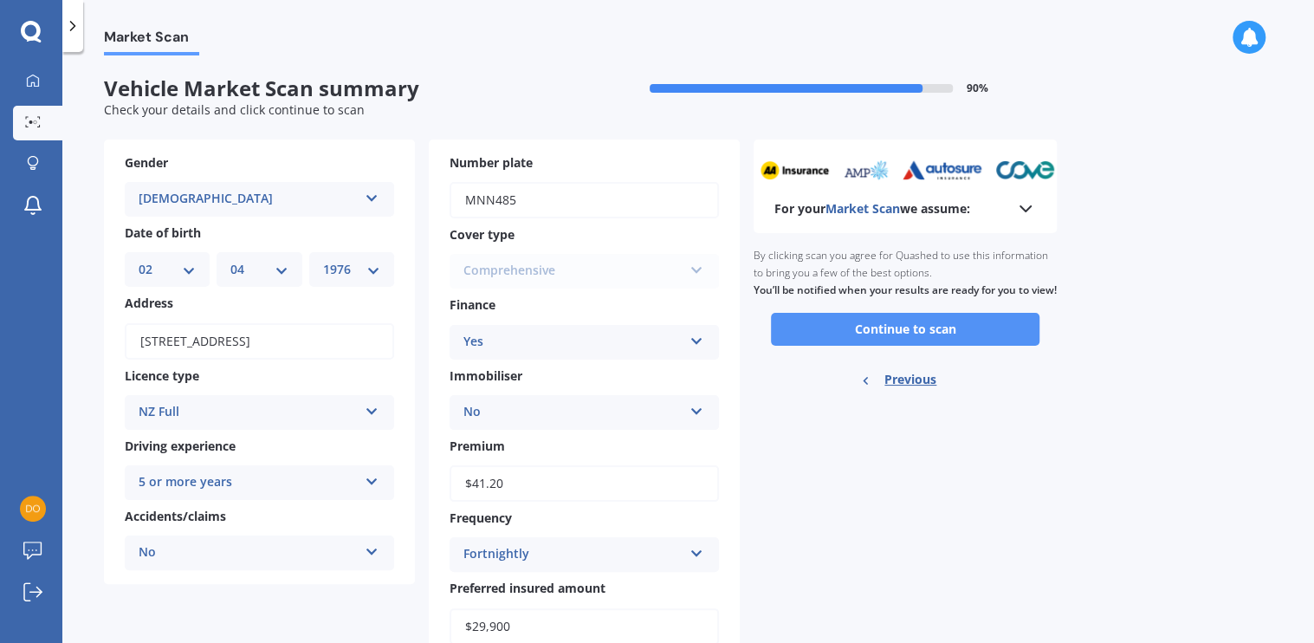
click at [939, 346] on button "Continue to scan" at bounding box center [905, 329] width 269 height 33
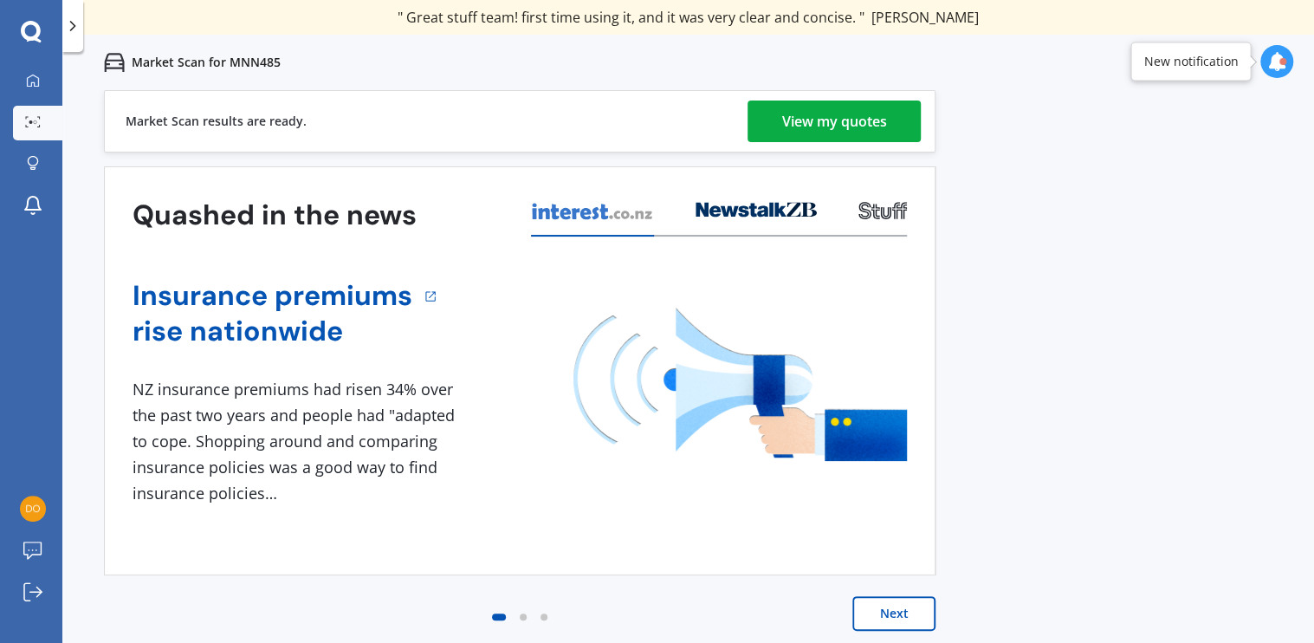
click at [845, 126] on div "View my quotes" at bounding box center [834, 121] width 105 height 42
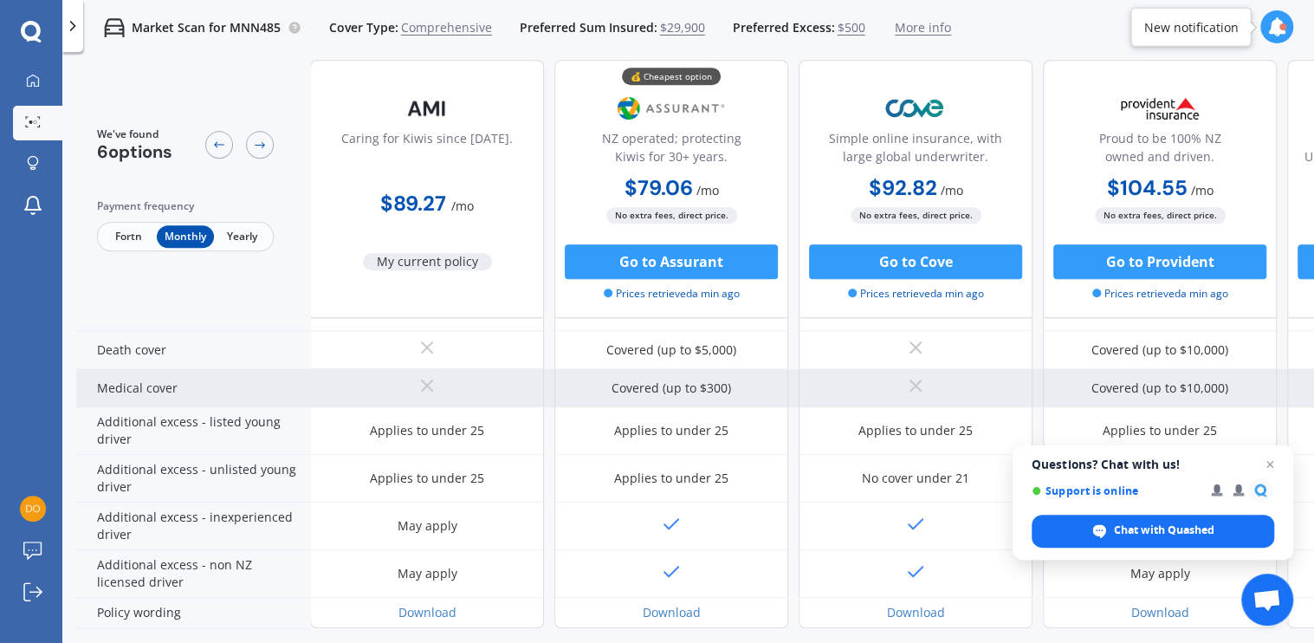
scroll to position [843, 0]
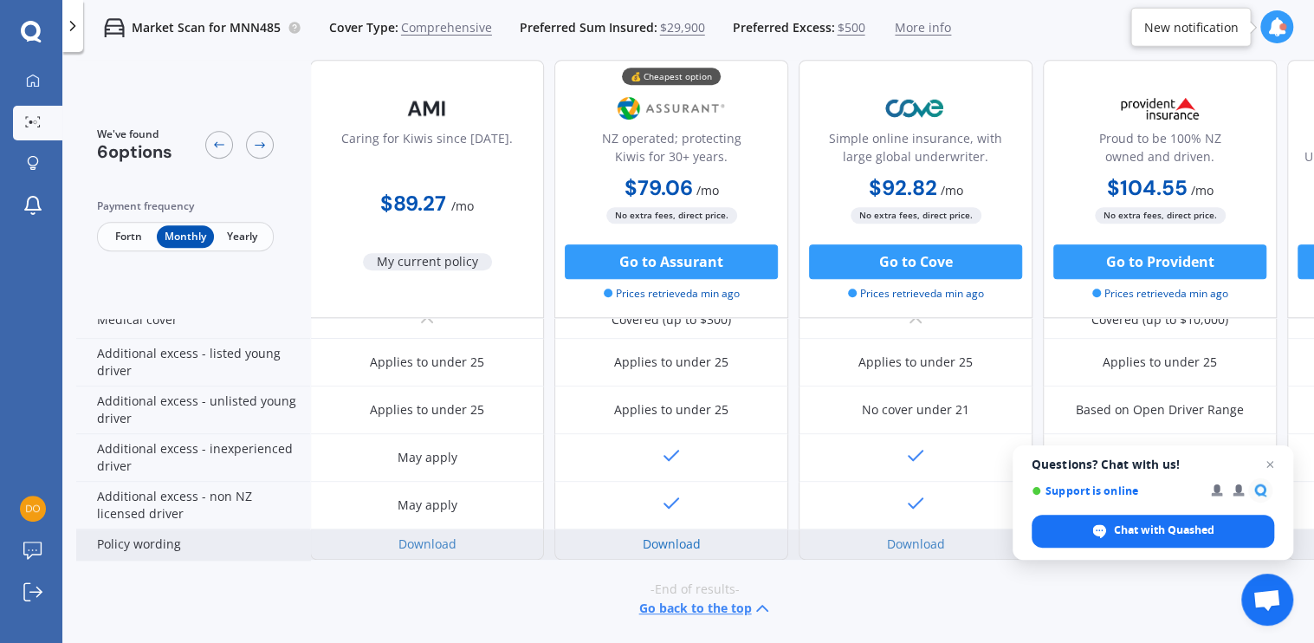
click at [660, 535] on link "Download" at bounding box center [672, 543] width 58 height 16
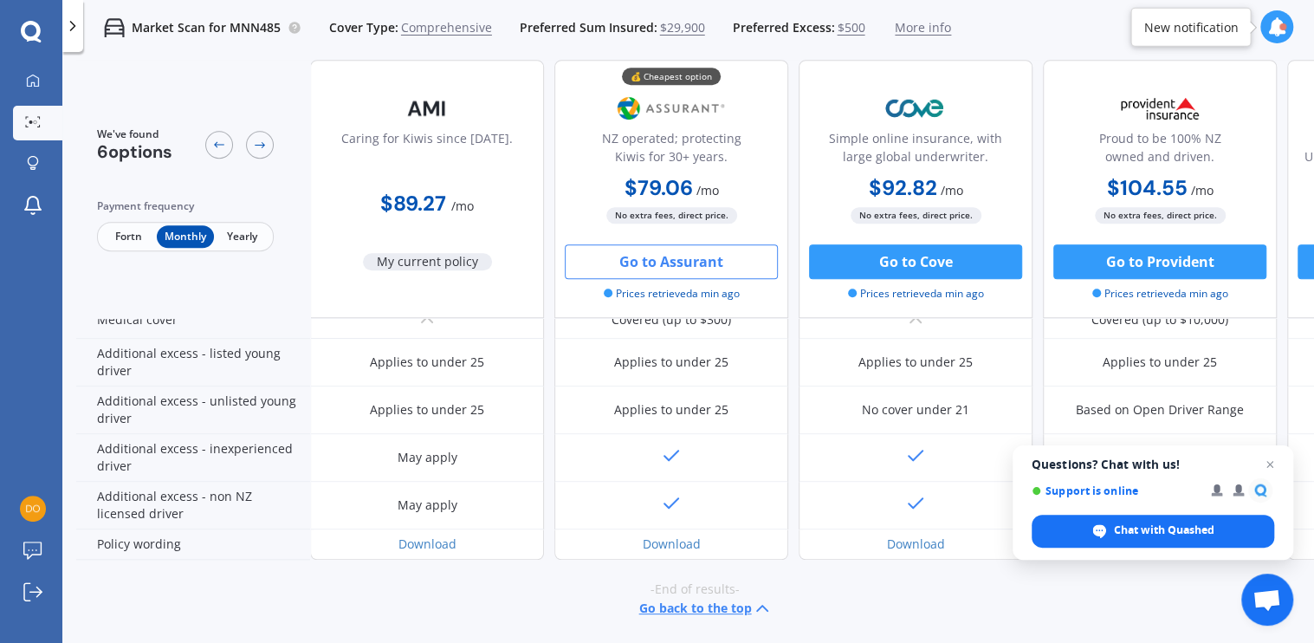
click at [698, 260] on button "Go to Assurant" at bounding box center [671, 261] width 213 height 35
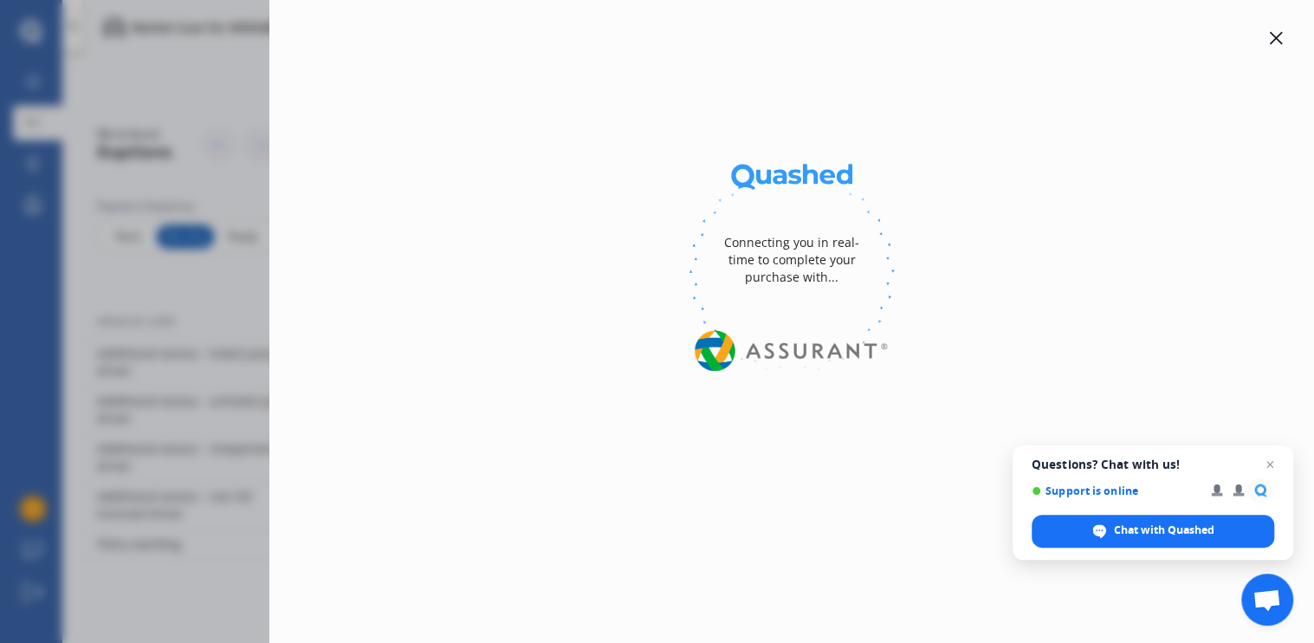
select select "Yearly"
select select "full"
select select "0"
select select "Manawatu / Wanganui"
select select "KIA"
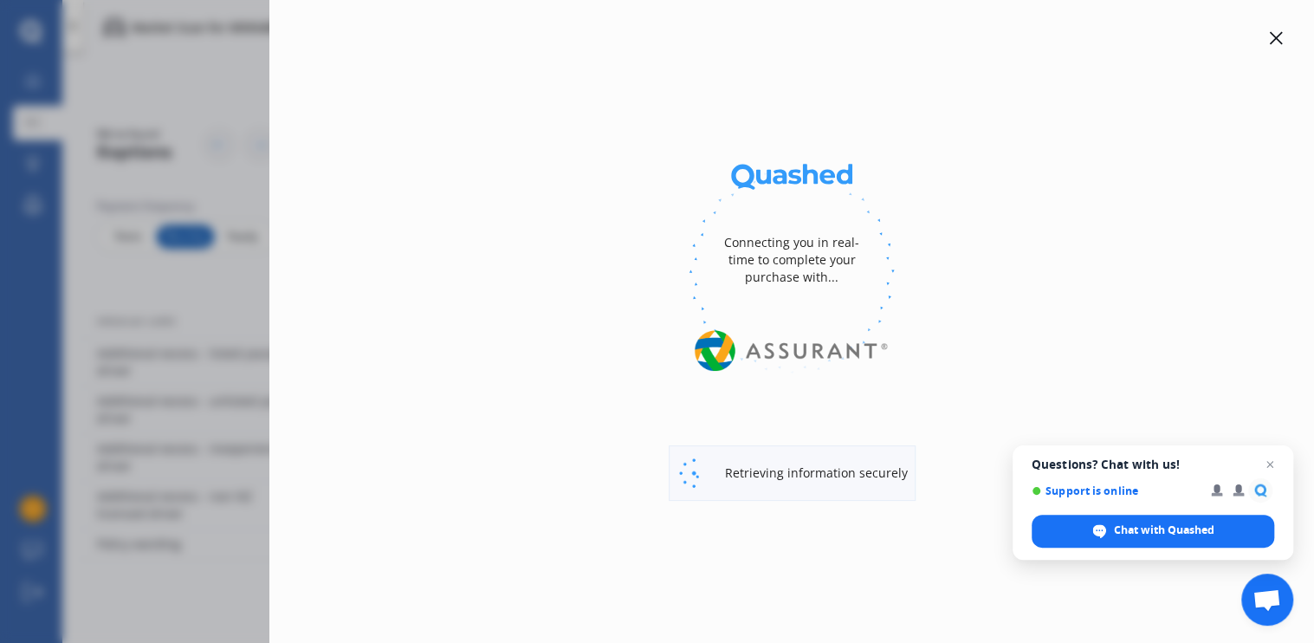
select select "SPORTAGE"
select select "GT LINE AWD"
select select "Monthly"
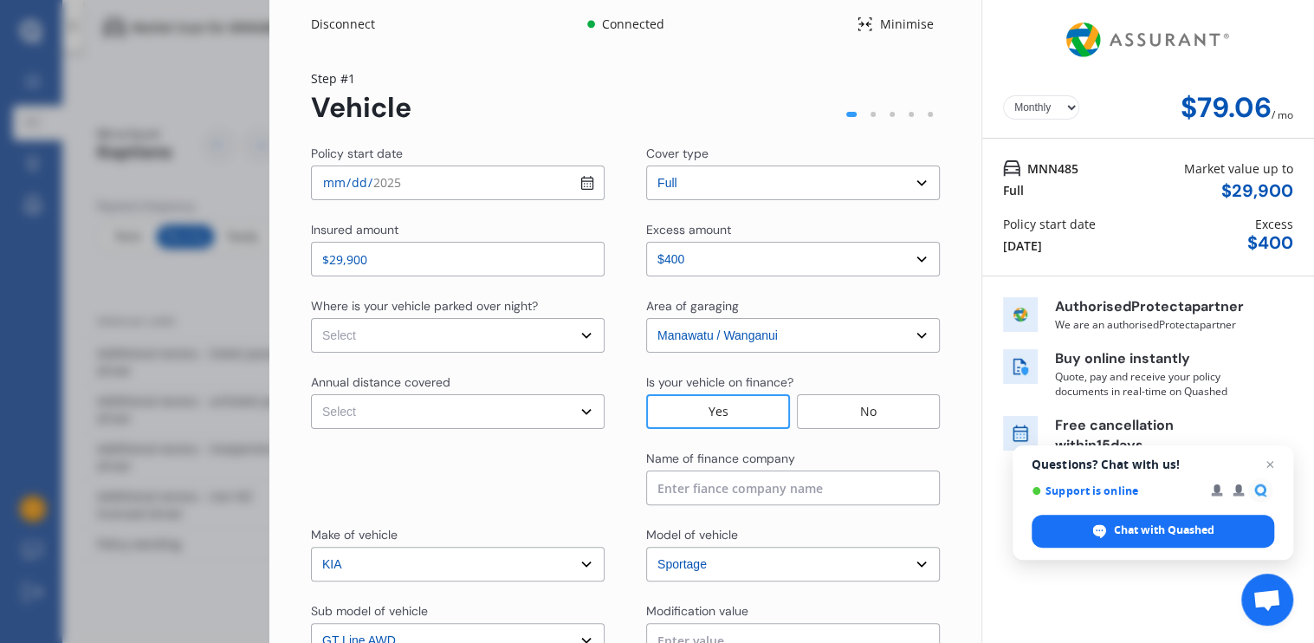
click at [579, 332] on select "Select In a garage On own property On street or road" at bounding box center [458, 335] width 294 height 35
select select "On own property"
click at [311, 318] on select "Select In a garage On own property On street or road" at bounding box center [458, 335] width 294 height 35
click at [584, 410] on select "Select Low (less than 15,000km per year) Average (15,000-30,000km per year) Hig…" at bounding box center [458, 411] width 294 height 35
select select "20000"
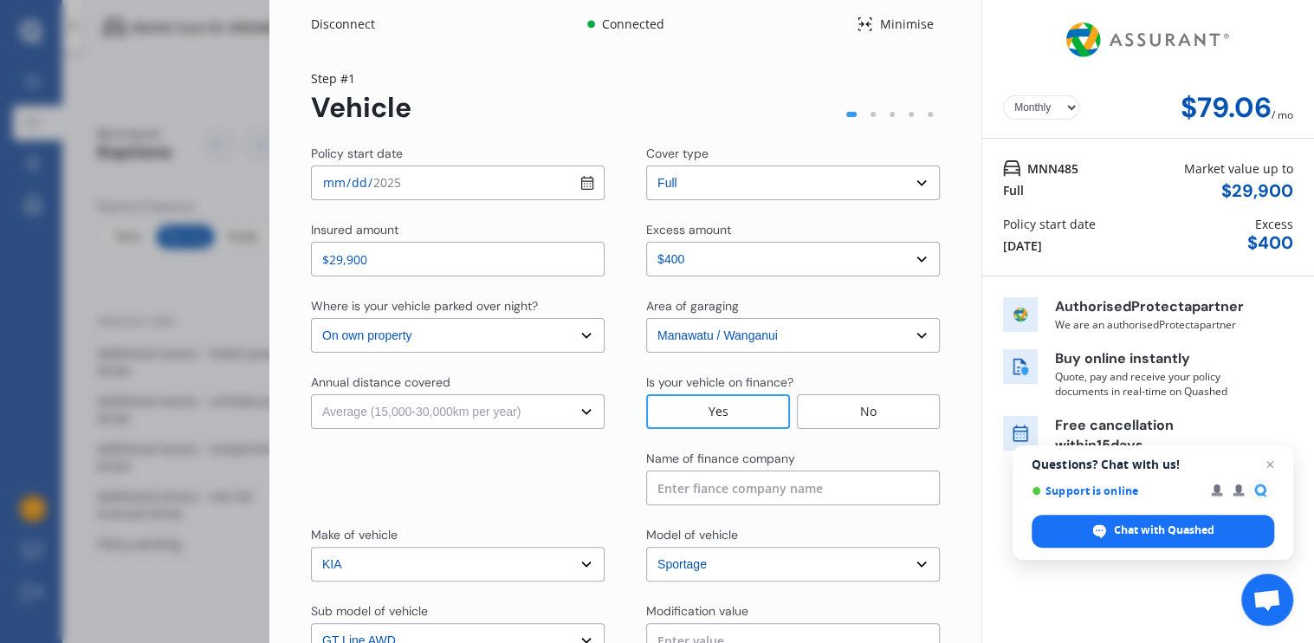
click at [311, 394] on select "Select Low (less than 15,000km per year) Average (15,000-30,000km per year) Hig…" at bounding box center [458, 411] width 294 height 35
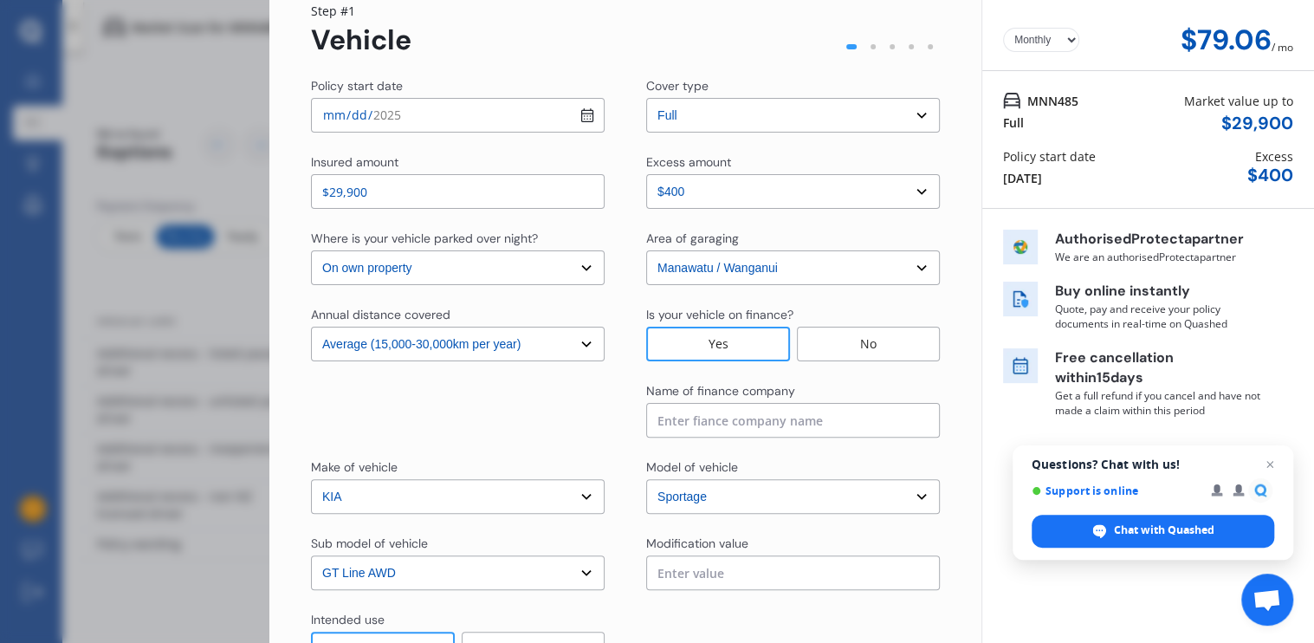
scroll to position [173, 0]
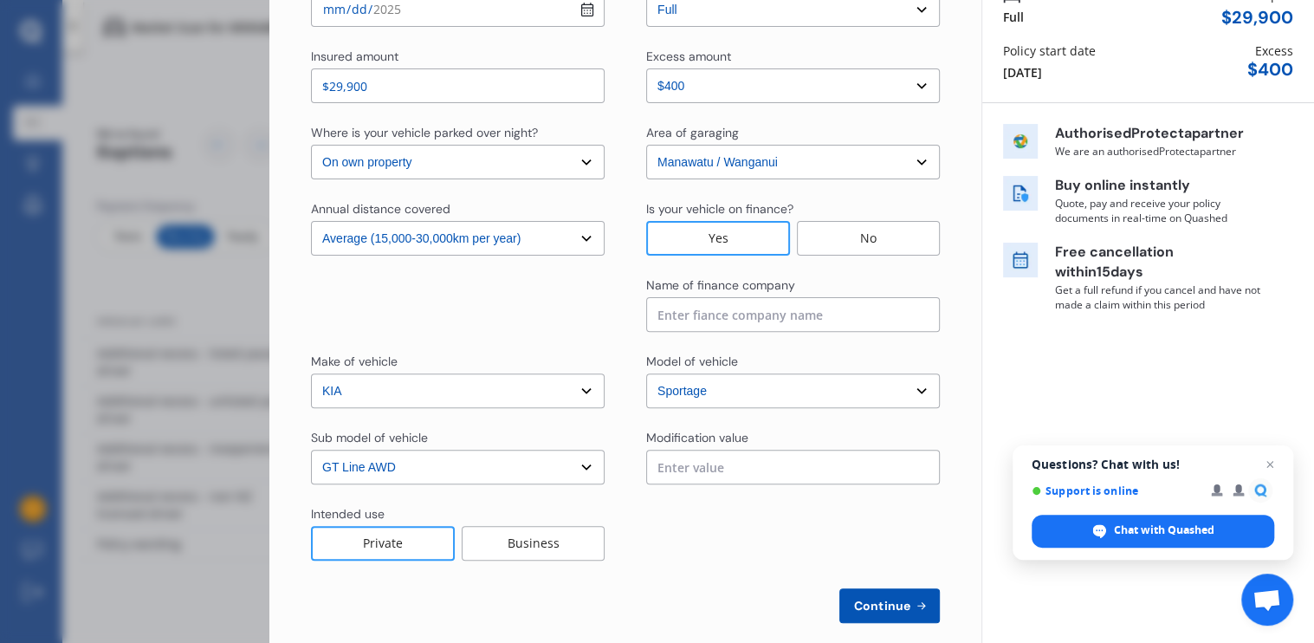
click at [585, 465] on select "Select sub-model (All other) 2.0 4WD Petrol 2.0 EX Diesel 2.0 LX Diesel 2.4 EX …" at bounding box center [458, 467] width 294 height 35
click at [707, 545] on div at bounding box center [793, 532] width 294 height 55
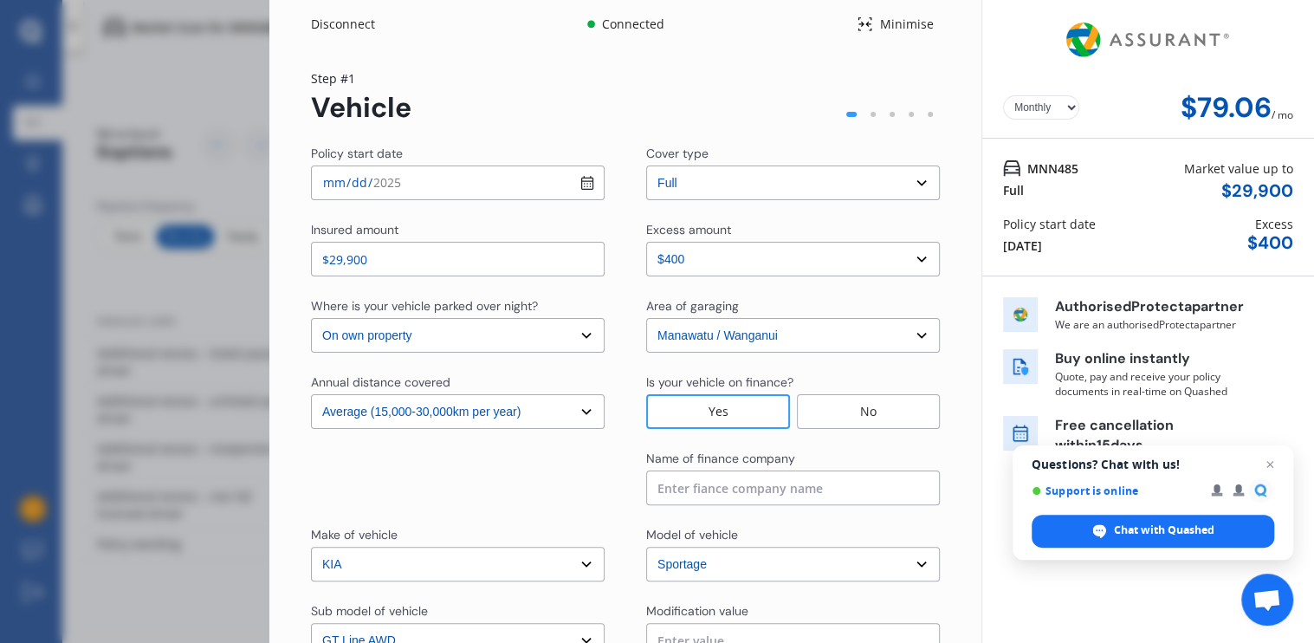
scroll to position [87, 0]
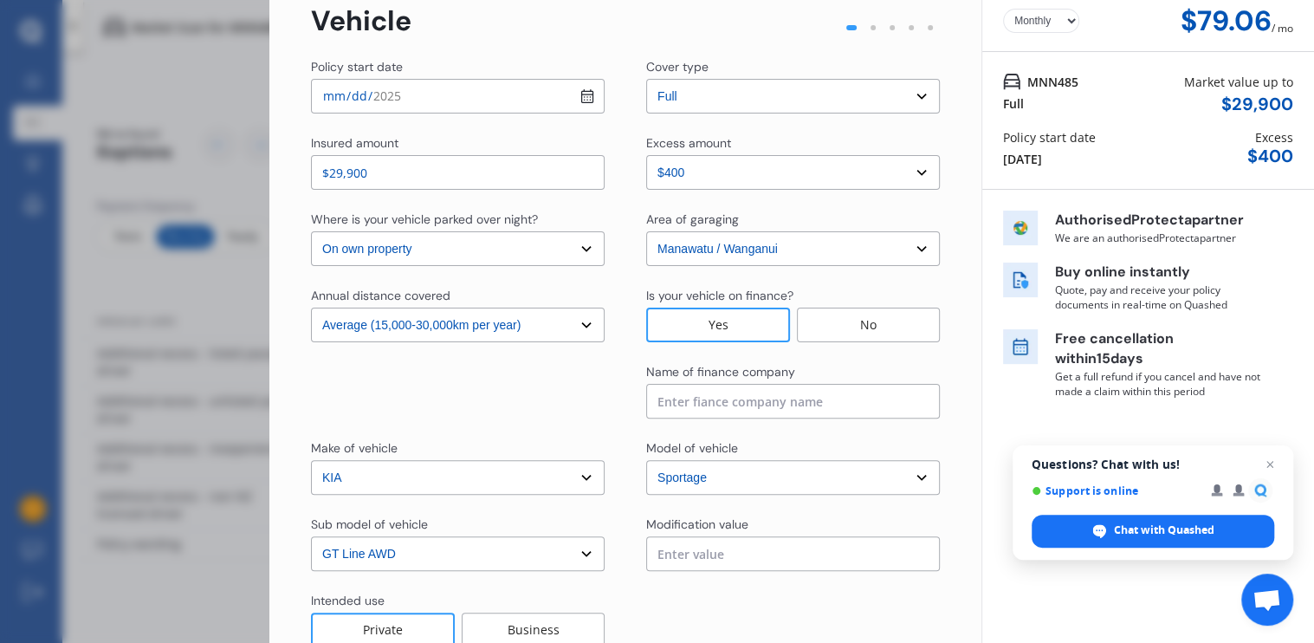
click at [763, 403] on input at bounding box center [793, 401] width 294 height 35
type input "Heartland Bank"
click at [842, 432] on div "Policy start date [DATE] Cover type Select cover type 3rd Party Full Insured am…" at bounding box center [625, 383] width 629 height 651
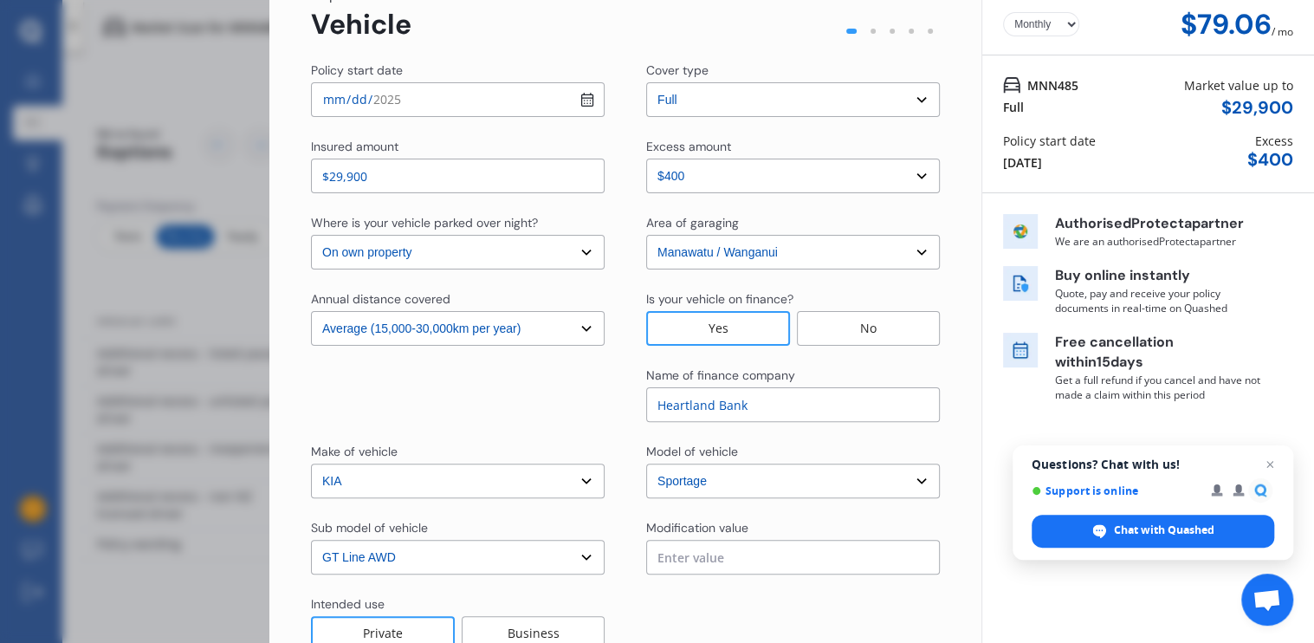
scroll to position [0, 0]
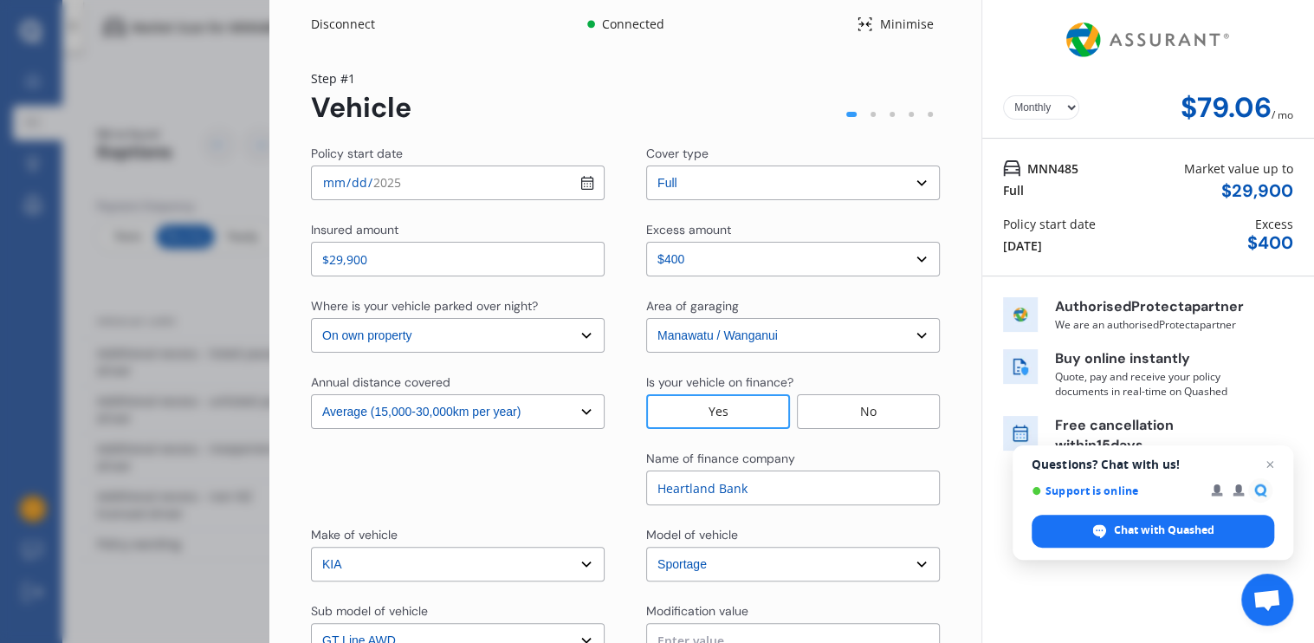
click at [514, 445] on div "Policy start date [DATE] Cover type Select cover type 3rd Party Full Insured am…" at bounding box center [625, 470] width 629 height 651
click at [1063, 107] on select "Yearly Monthly" at bounding box center [1041, 107] width 76 height 24
click at [1105, 104] on div "Yearly Monthly $79.06 / mo" at bounding box center [1148, 108] width 290 height 32
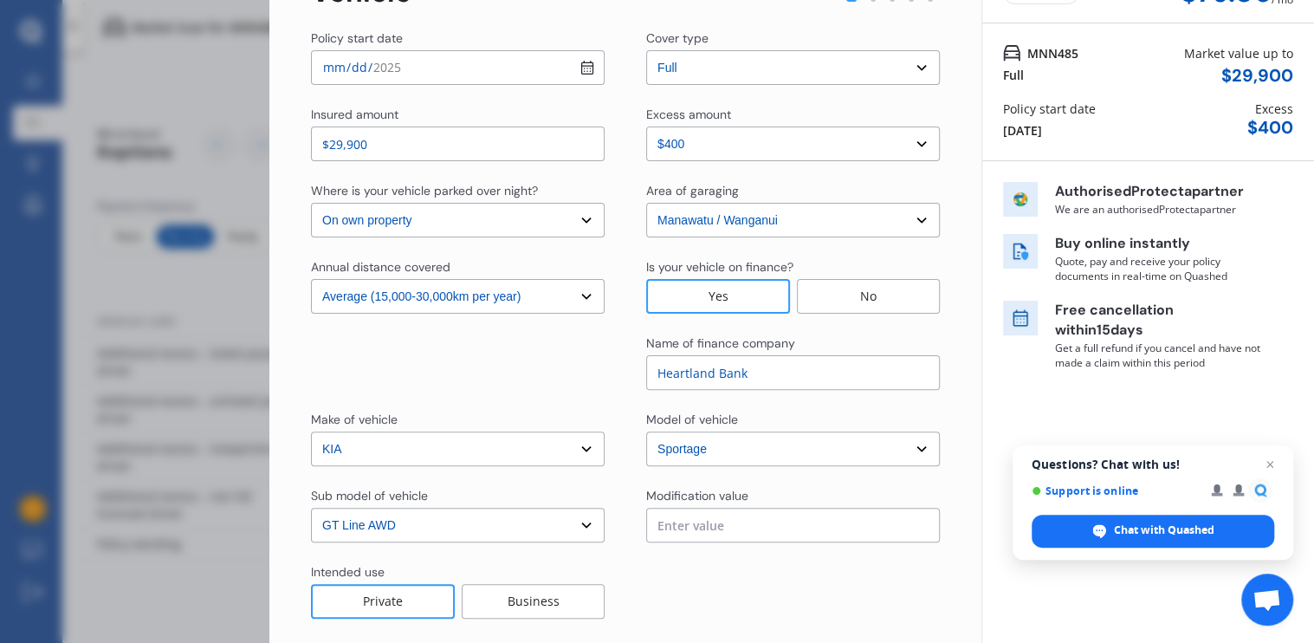
scroll to position [194, 0]
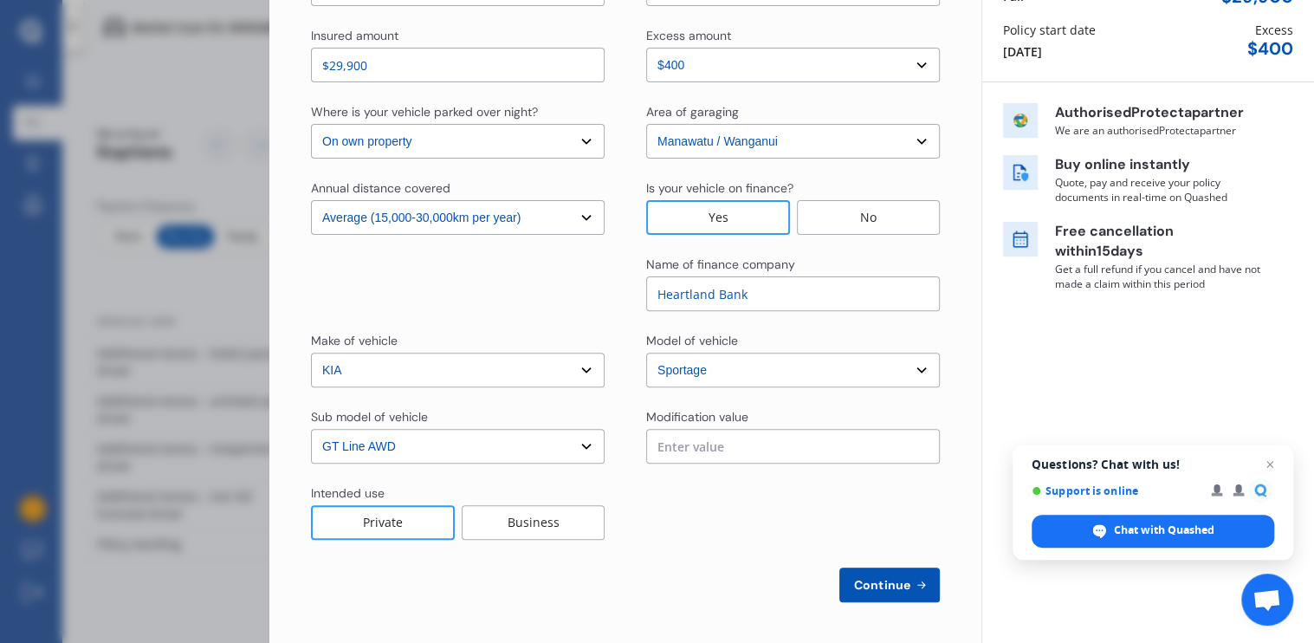
click at [875, 584] on span "Continue" at bounding box center [882, 585] width 63 height 14
select select "Miss"
select select "02"
select select "04"
select select "1976"
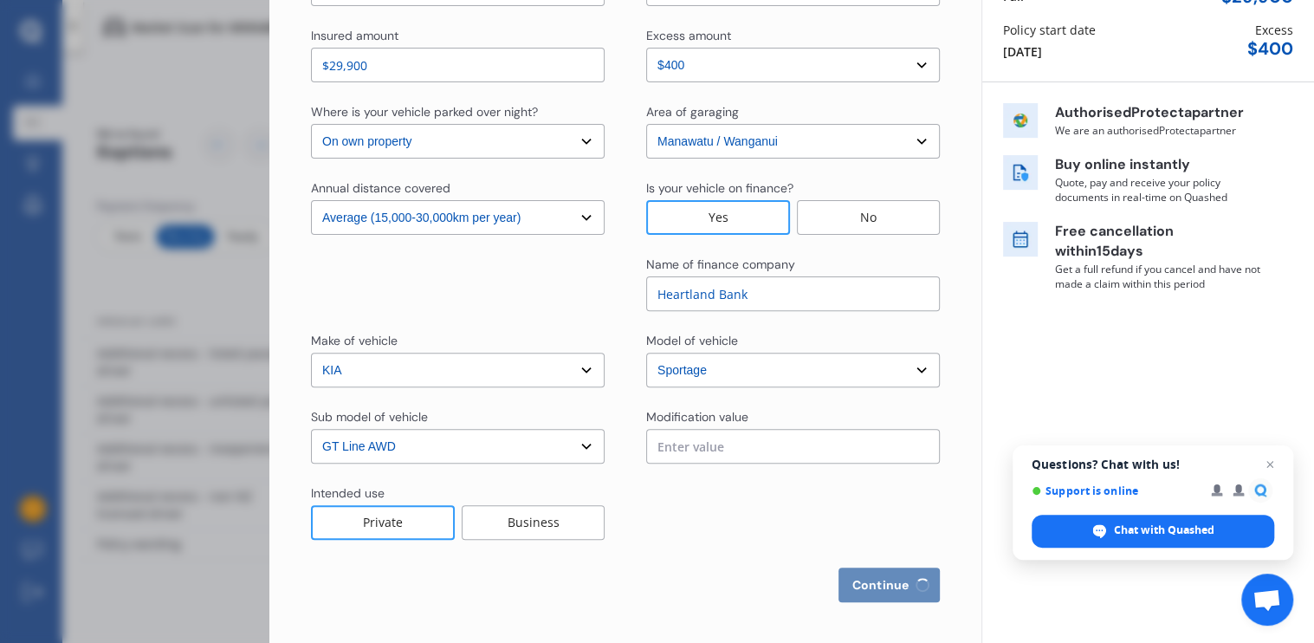
select select "full"
select select "more than 4 years"
select select "[GEOGRAPHIC_DATA]"
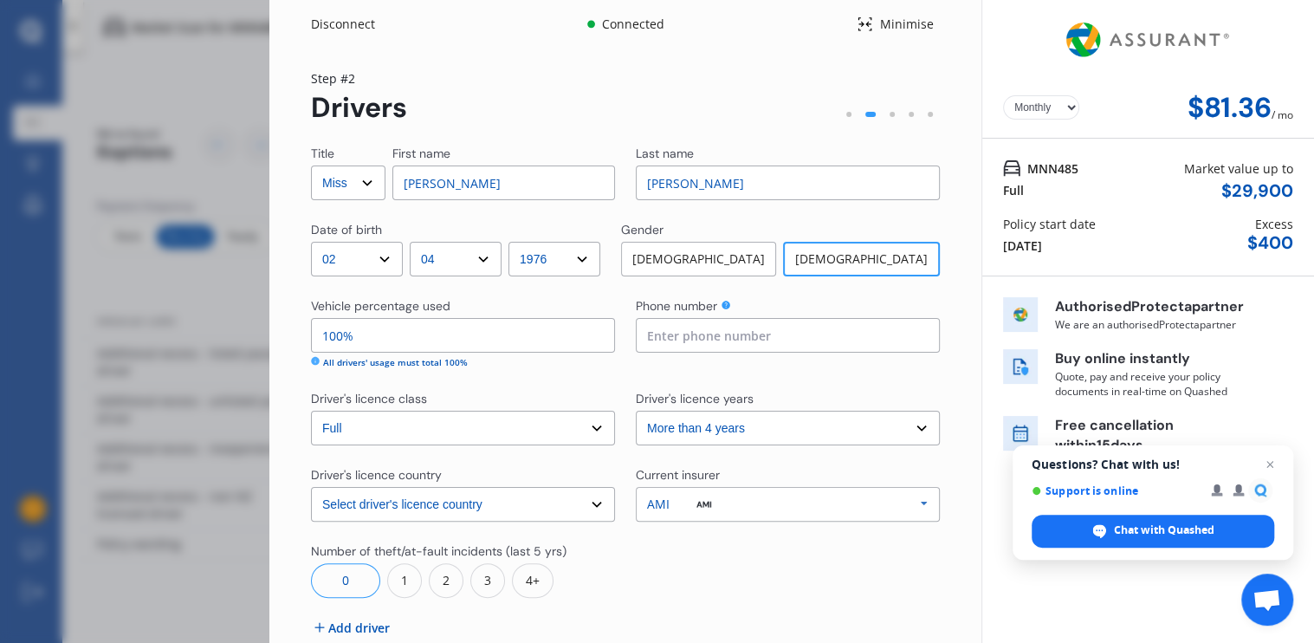
scroll to position [87, 0]
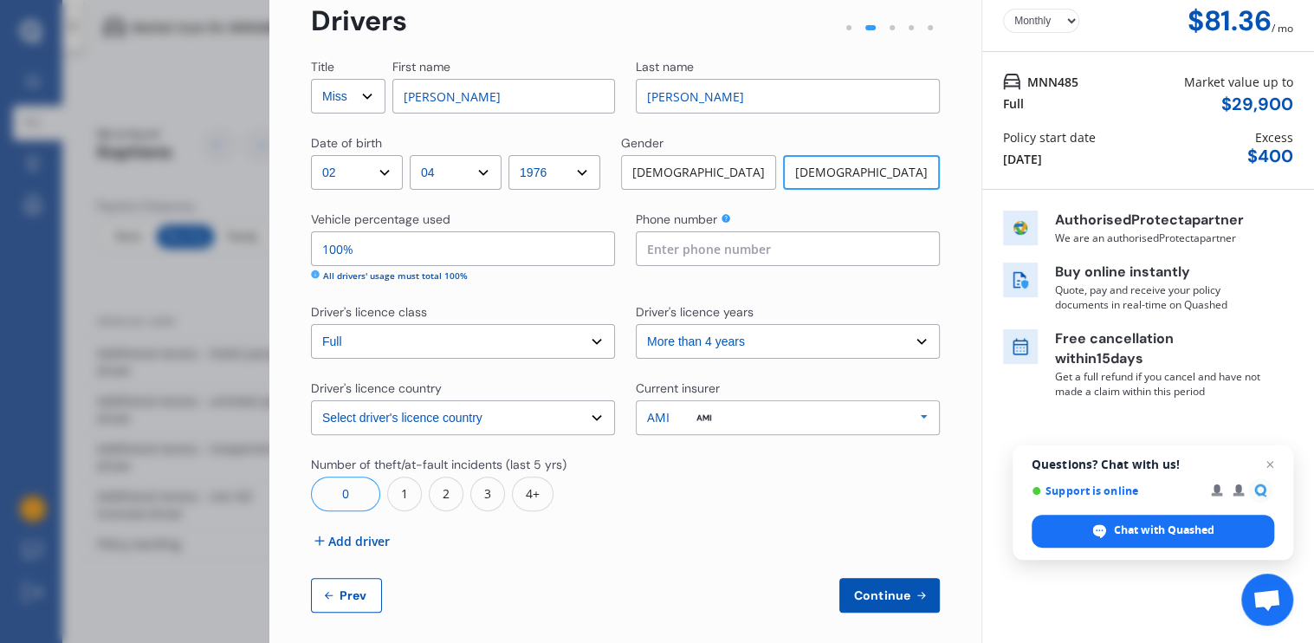
click at [338, 497] on div "0" at bounding box center [345, 493] width 69 height 35
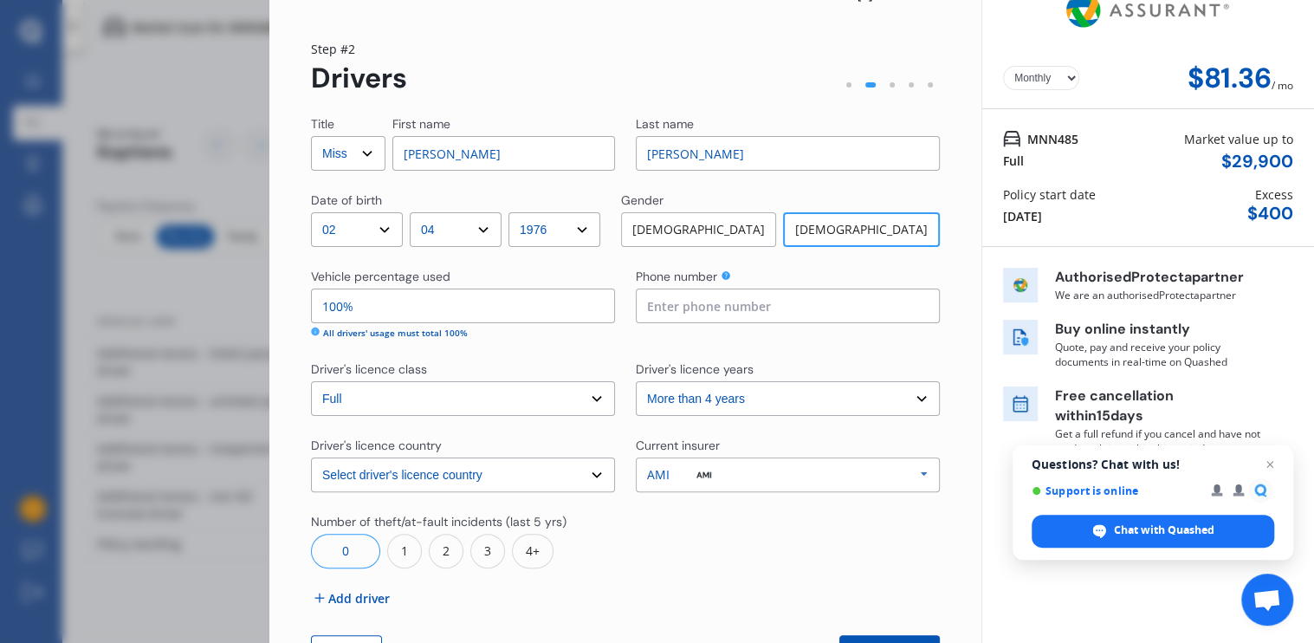
scroll to position [0, 0]
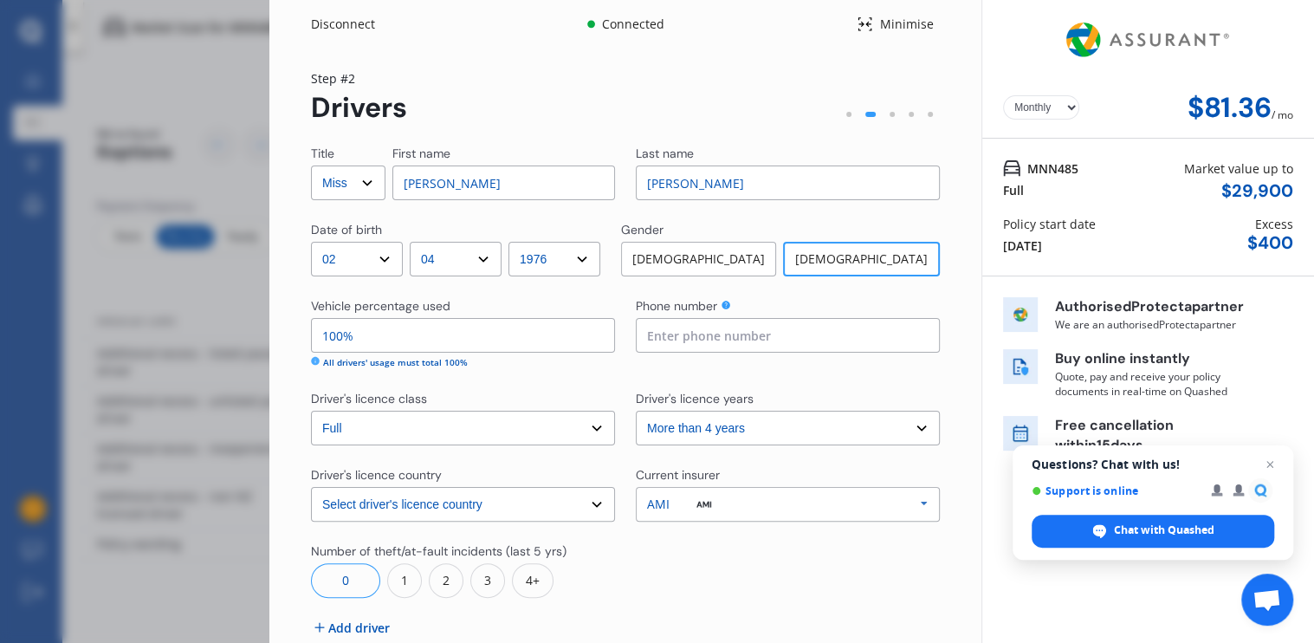
click at [900, 252] on div "[DEMOGRAPHIC_DATA]" at bounding box center [861, 259] width 157 height 35
click at [734, 331] on input at bounding box center [788, 335] width 304 height 35
type input "0275183730"
click at [685, 554] on div at bounding box center [788, 569] width 304 height 55
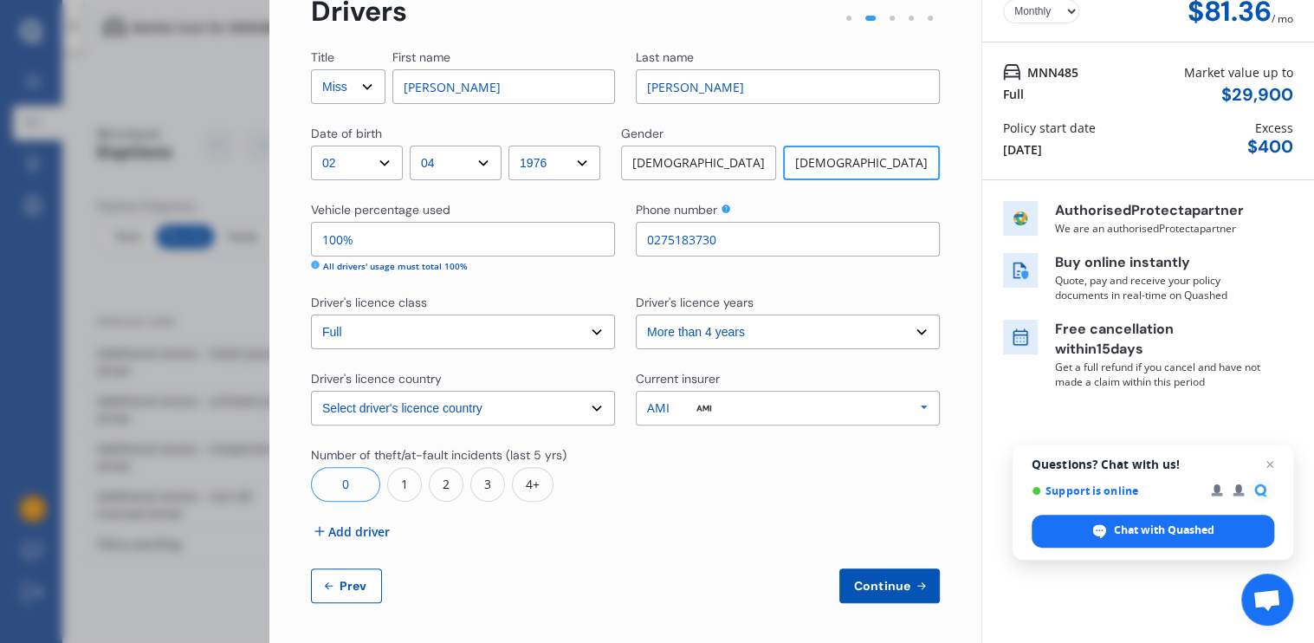
scroll to position [97, 0]
click at [879, 583] on span "Continue" at bounding box center [882, 585] width 63 height 14
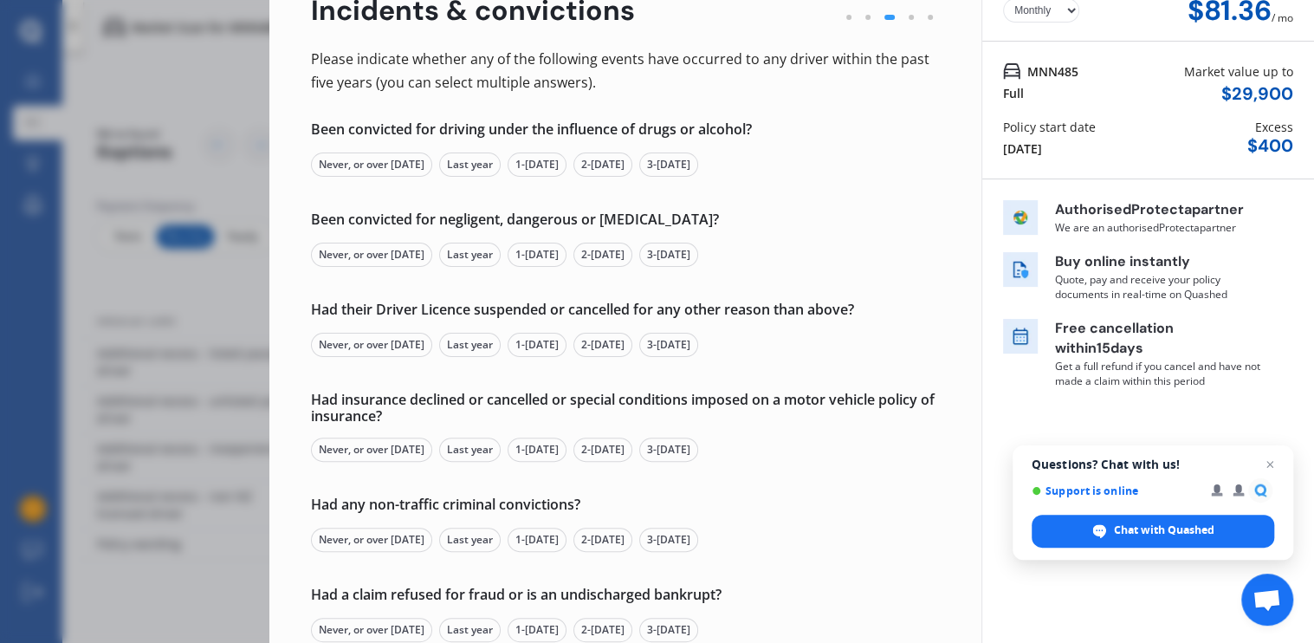
scroll to position [0, 0]
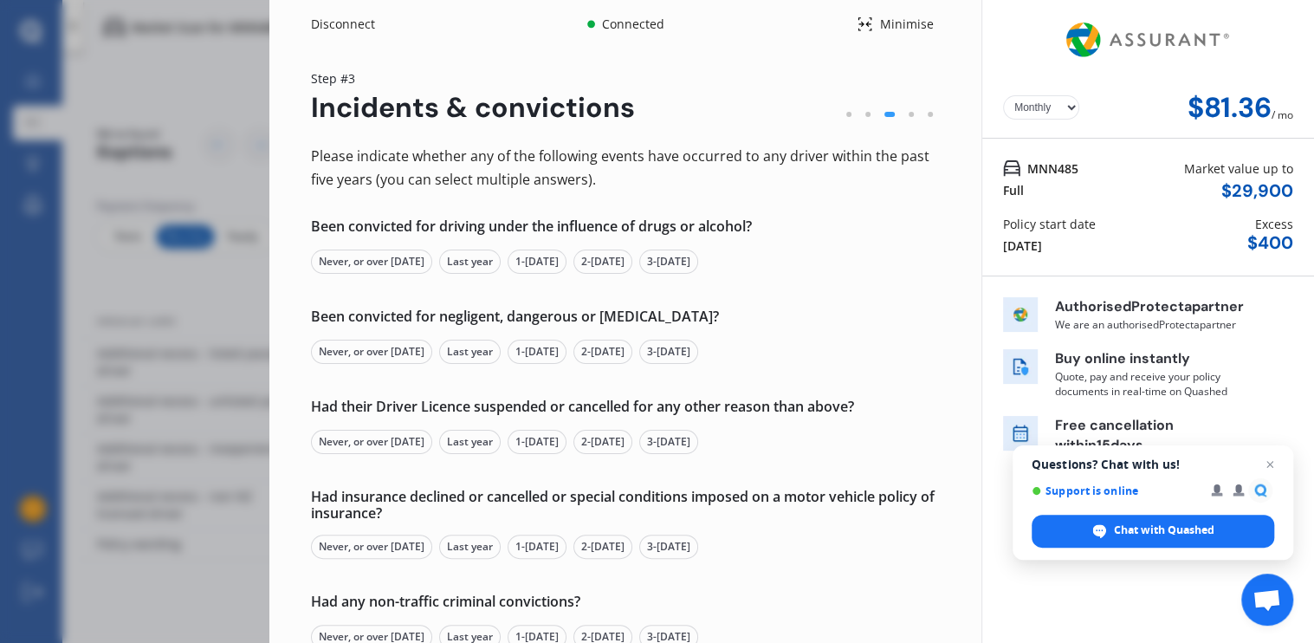
click at [385, 262] on div "Never, or over [DATE]" at bounding box center [371, 261] width 121 height 24
click at [400, 346] on div "Never, or over [DATE]" at bounding box center [371, 352] width 121 height 24
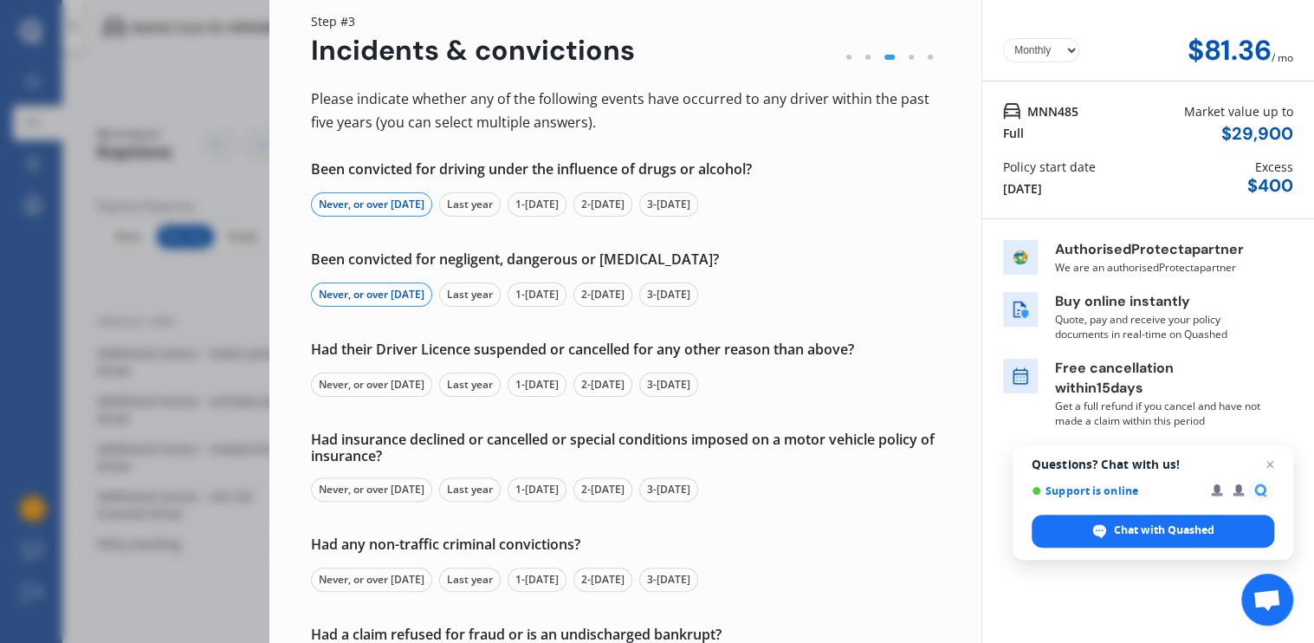
scroll to position [87, 0]
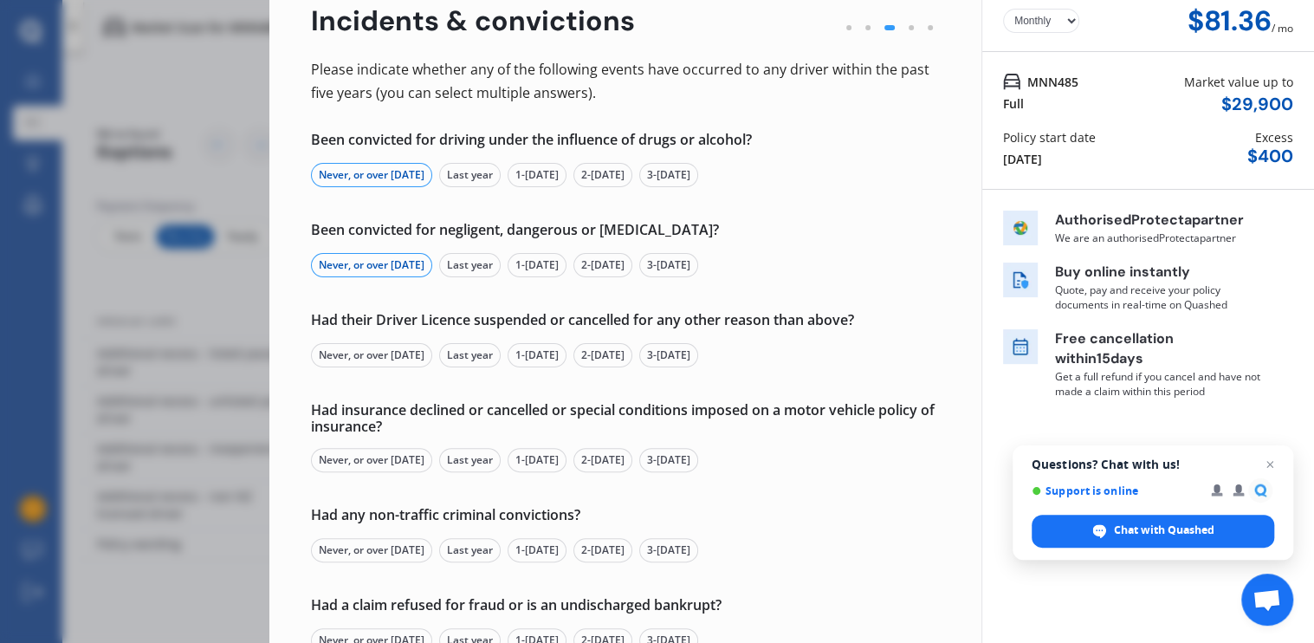
click at [346, 355] on div "Never, or over [DATE]" at bounding box center [371, 355] width 121 height 24
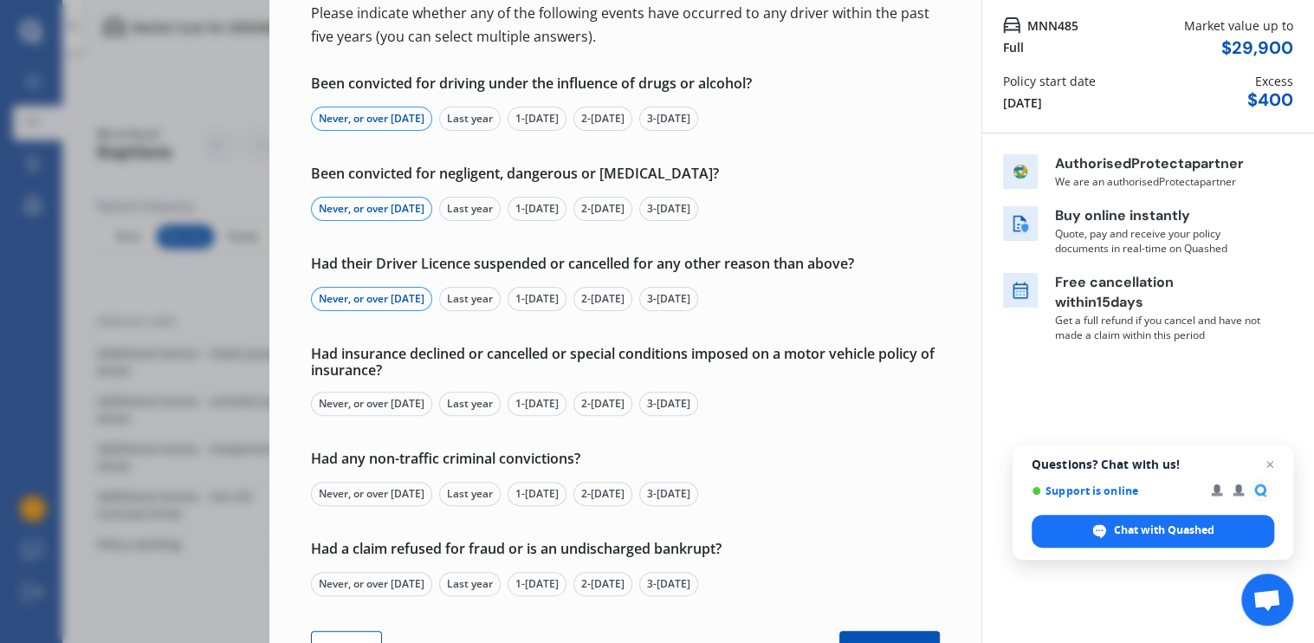
scroll to position [173, 0]
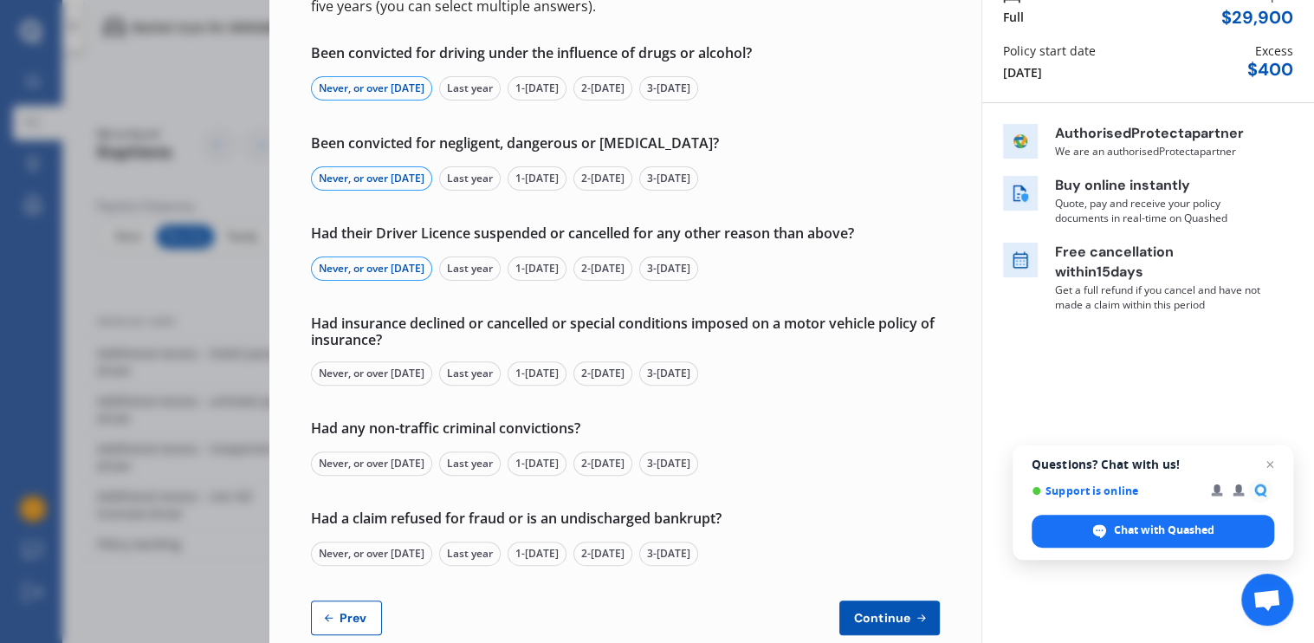
click at [392, 374] on div "Never, or over [DATE]" at bounding box center [371, 373] width 121 height 24
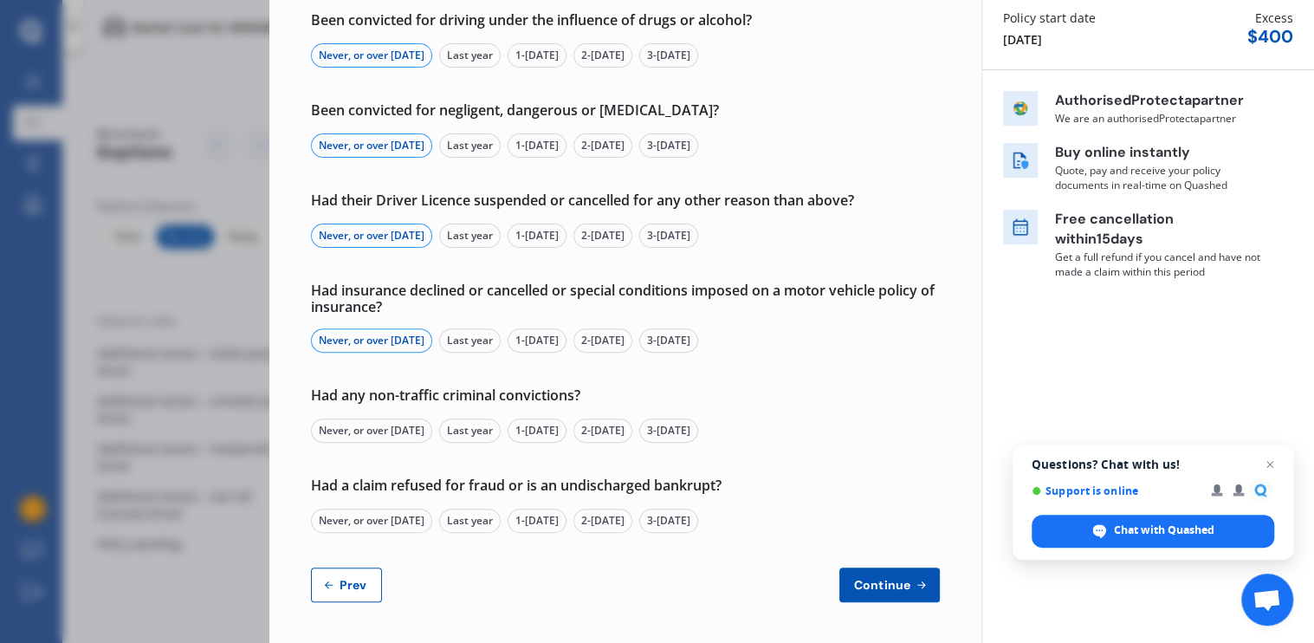
click at [394, 418] on div "Never, or over [DATE]" at bounding box center [371, 430] width 121 height 24
click at [363, 516] on div "Never, or over [DATE]" at bounding box center [371, 520] width 121 height 24
click at [873, 586] on span "Continue" at bounding box center [882, 585] width 63 height 14
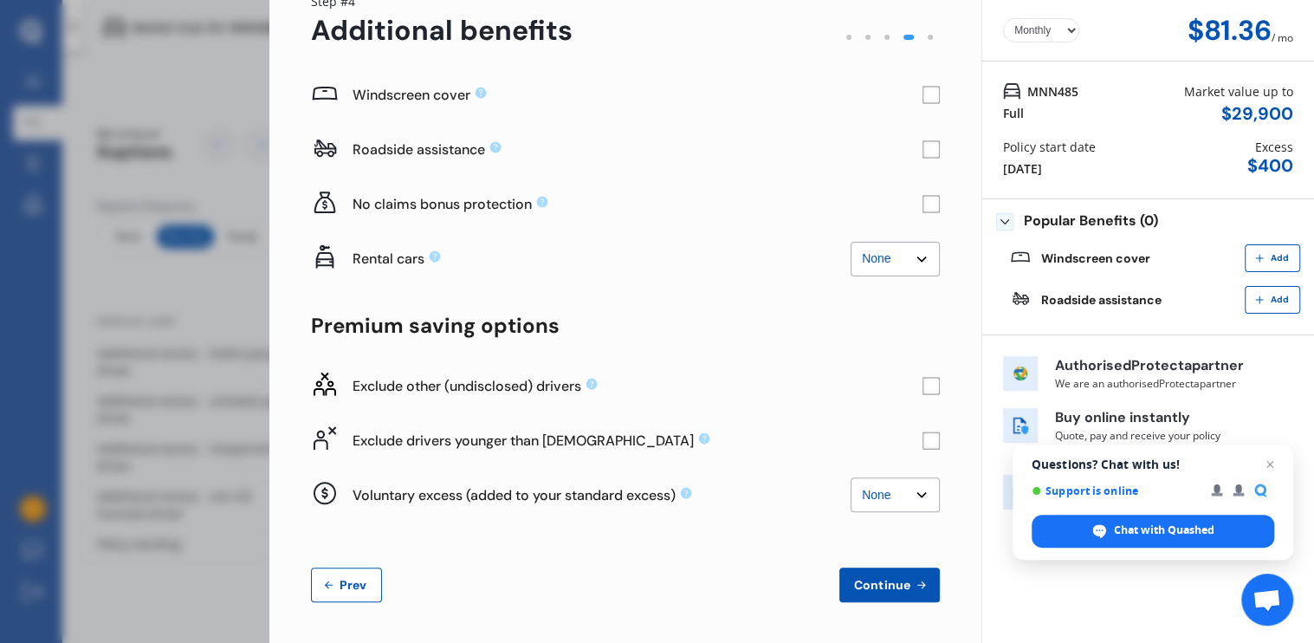
scroll to position [0, 0]
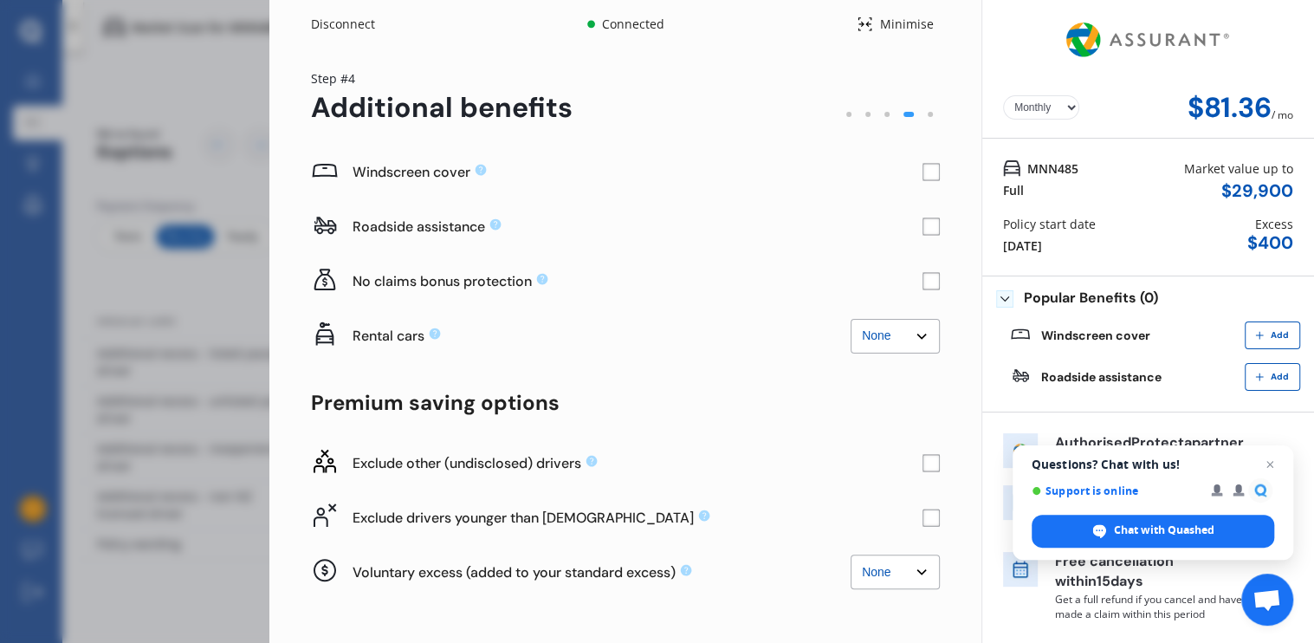
click at [922, 170] on rect at bounding box center [930, 172] width 17 height 17
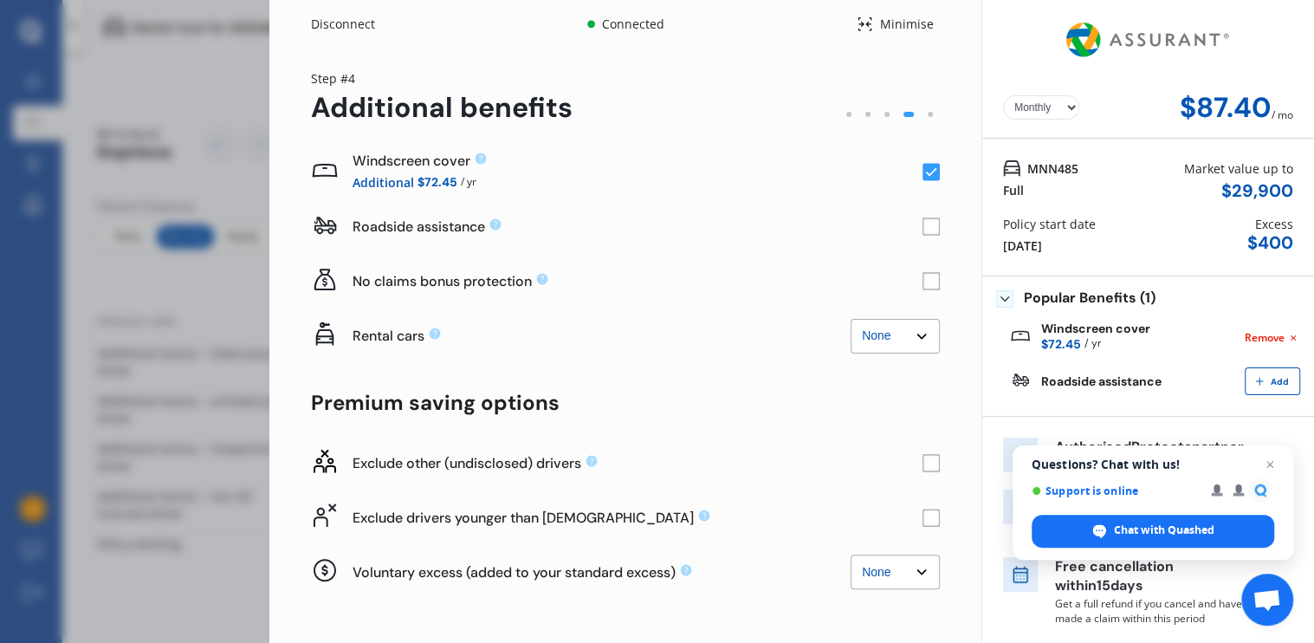
click at [333, 23] on div "Disconnect" at bounding box center [352, 24] width 83 height 17
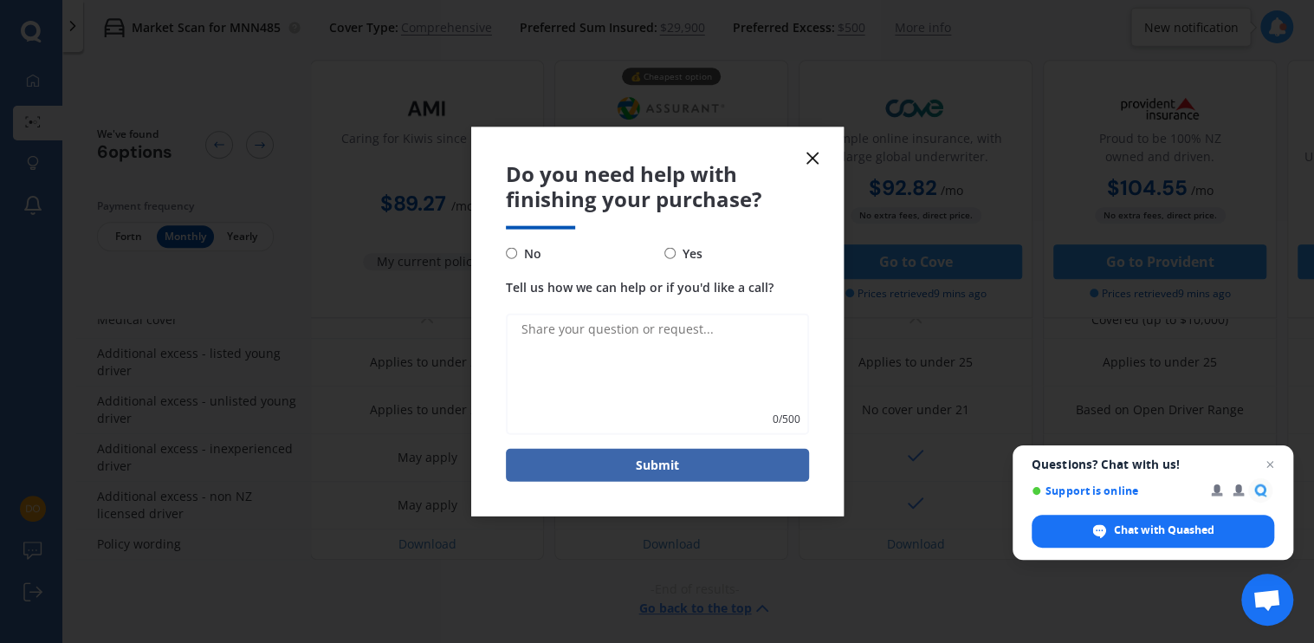
click at [816, 155] on line at bounding box center [812, 158] width 10 height 10
